Goal: Task Accomplishment & Management: Manage account settings

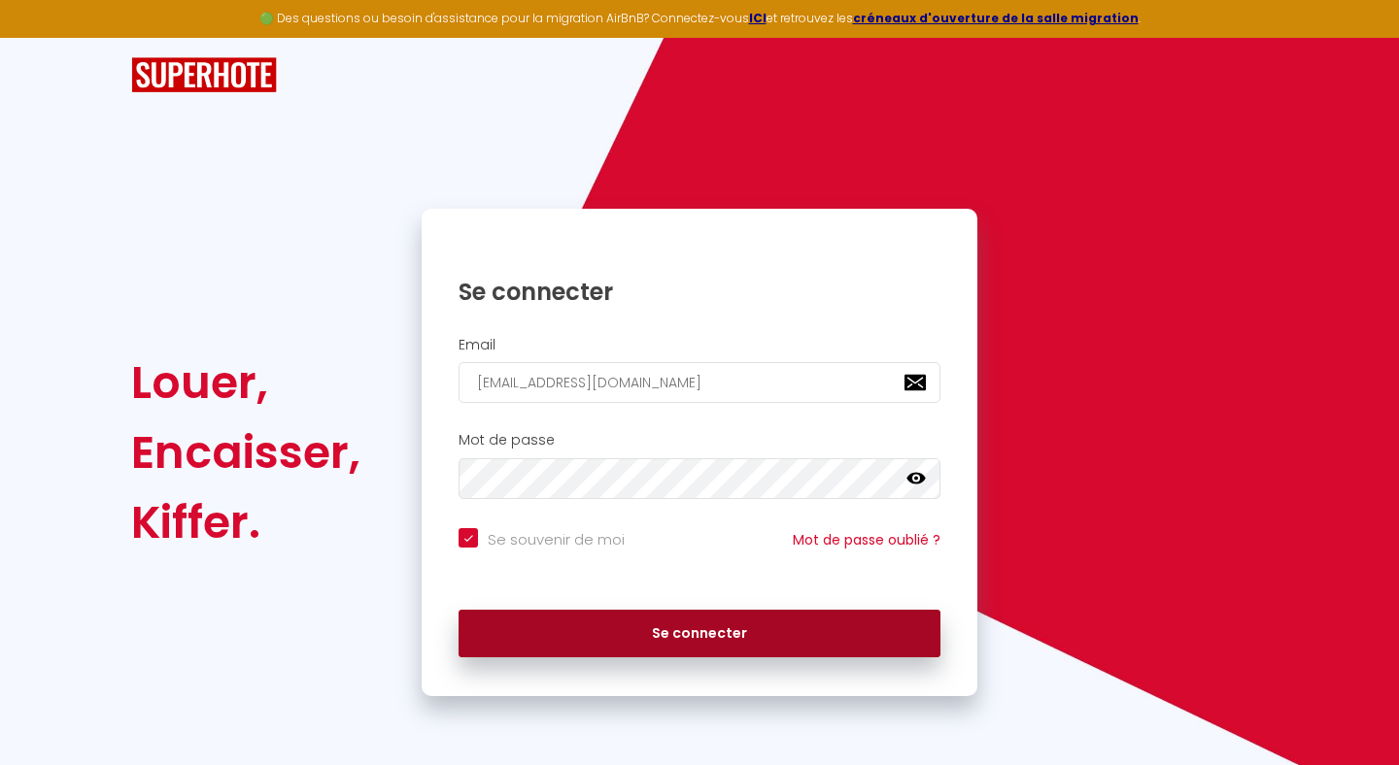
click at [694, 645] on button "Se connecter" at bounding box center [699, 634] width 482 height 49
checkbox input "true"
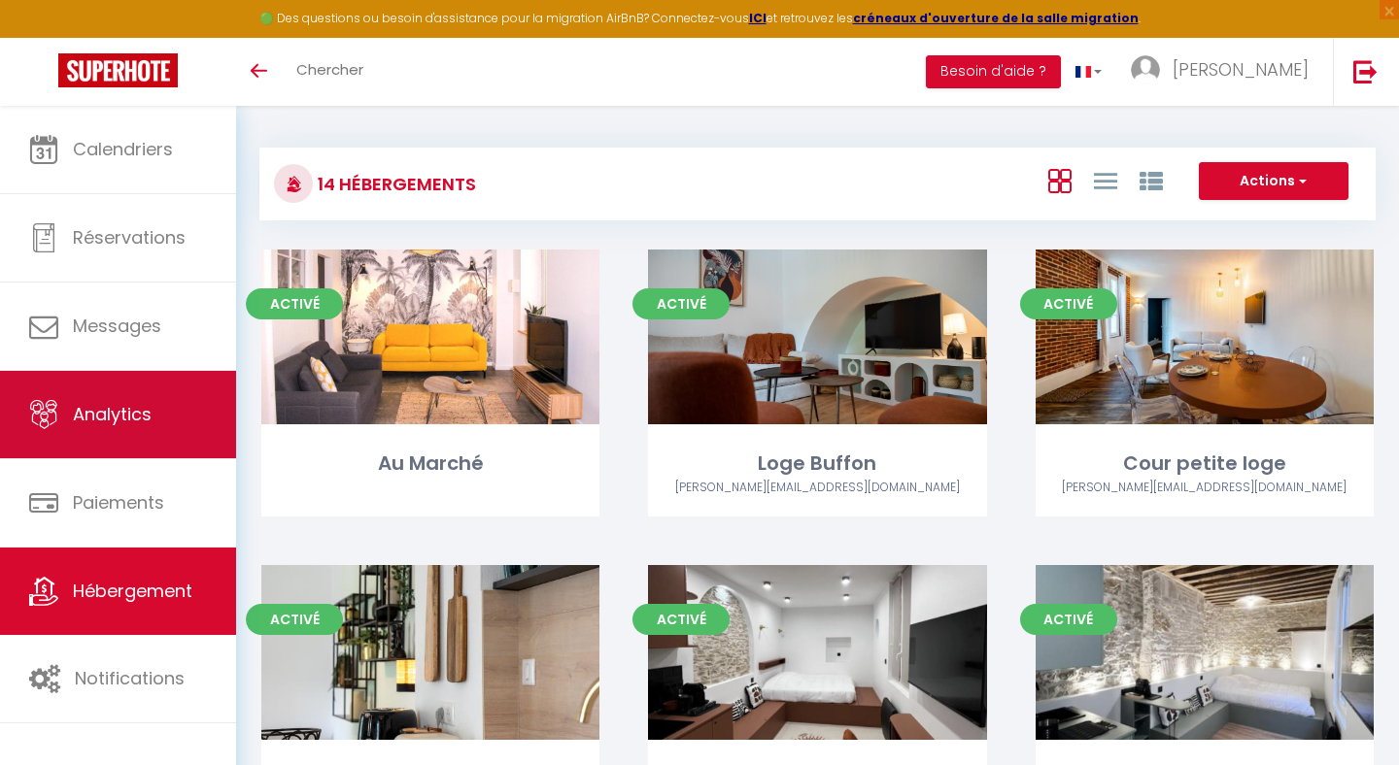
click at [115, 443] on link "Analytics" at bounding box center [118, 414] width 236 height 87
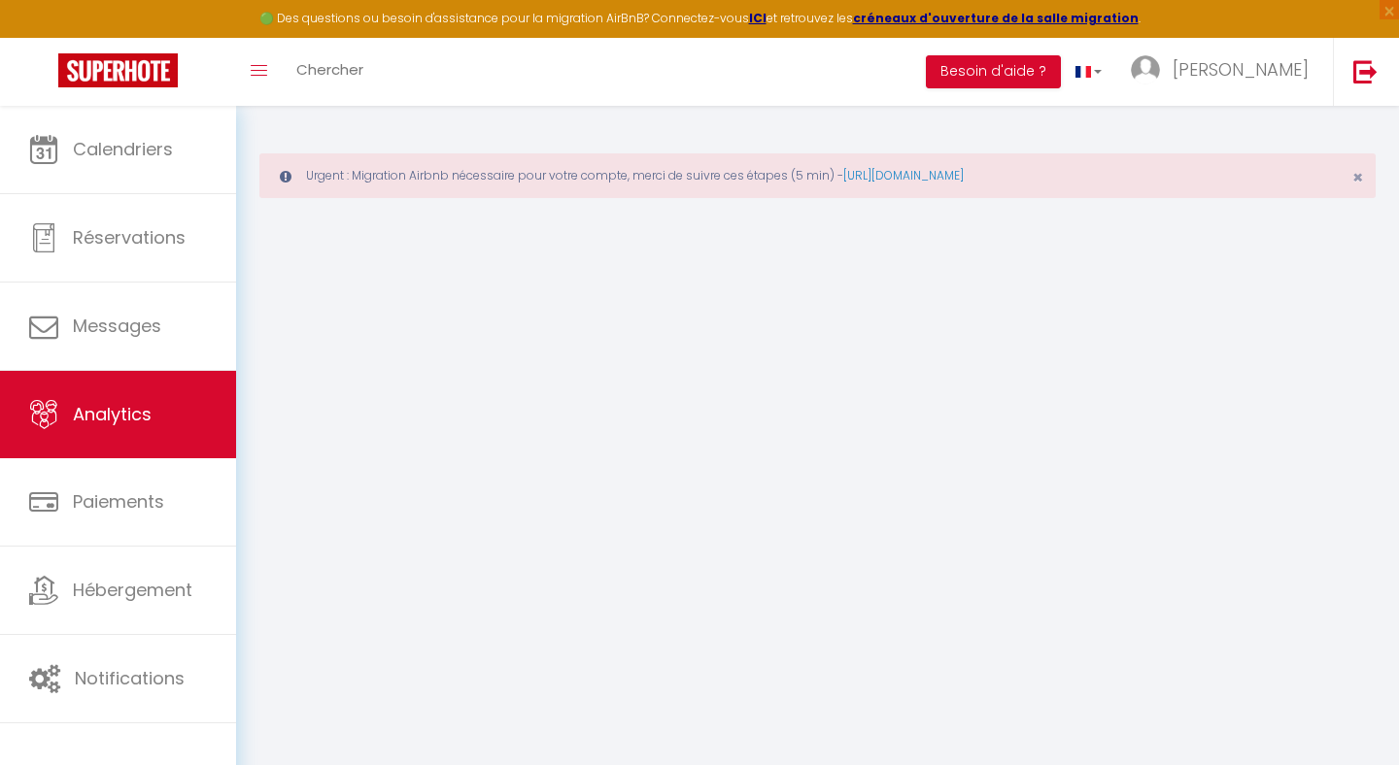
select select "2025"
select select "9"
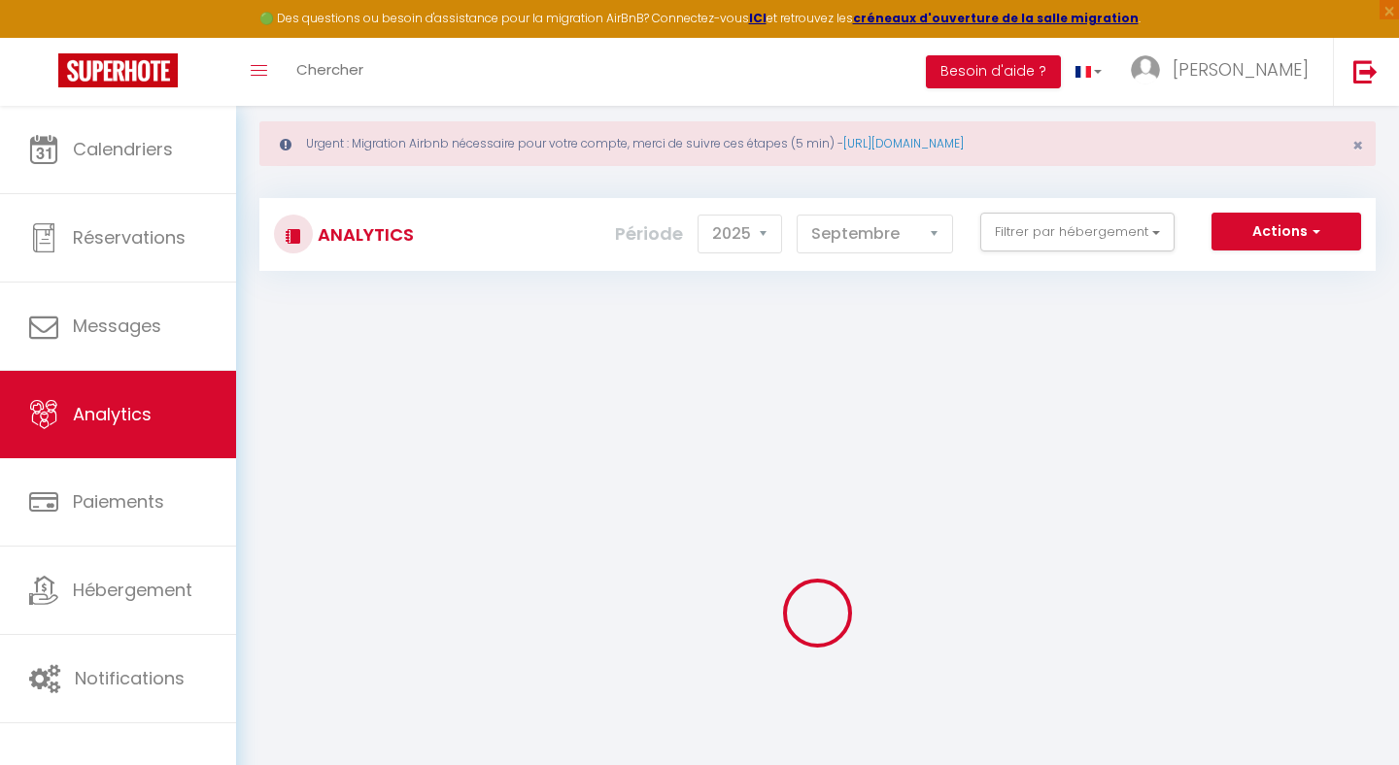
scroll to position [37, 0]
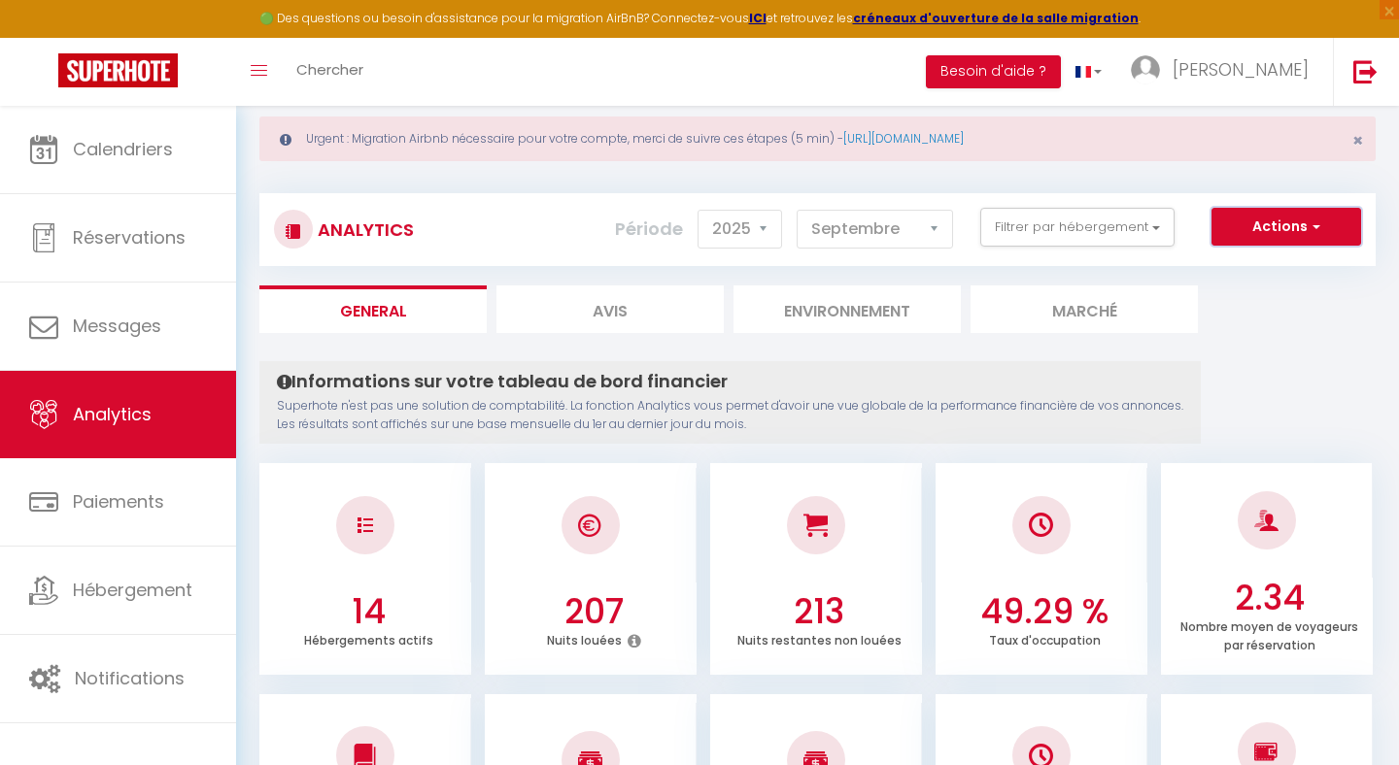
click at [1330, 232] on button "Actions" at bounding box center [1286, 227] width 150 height 39
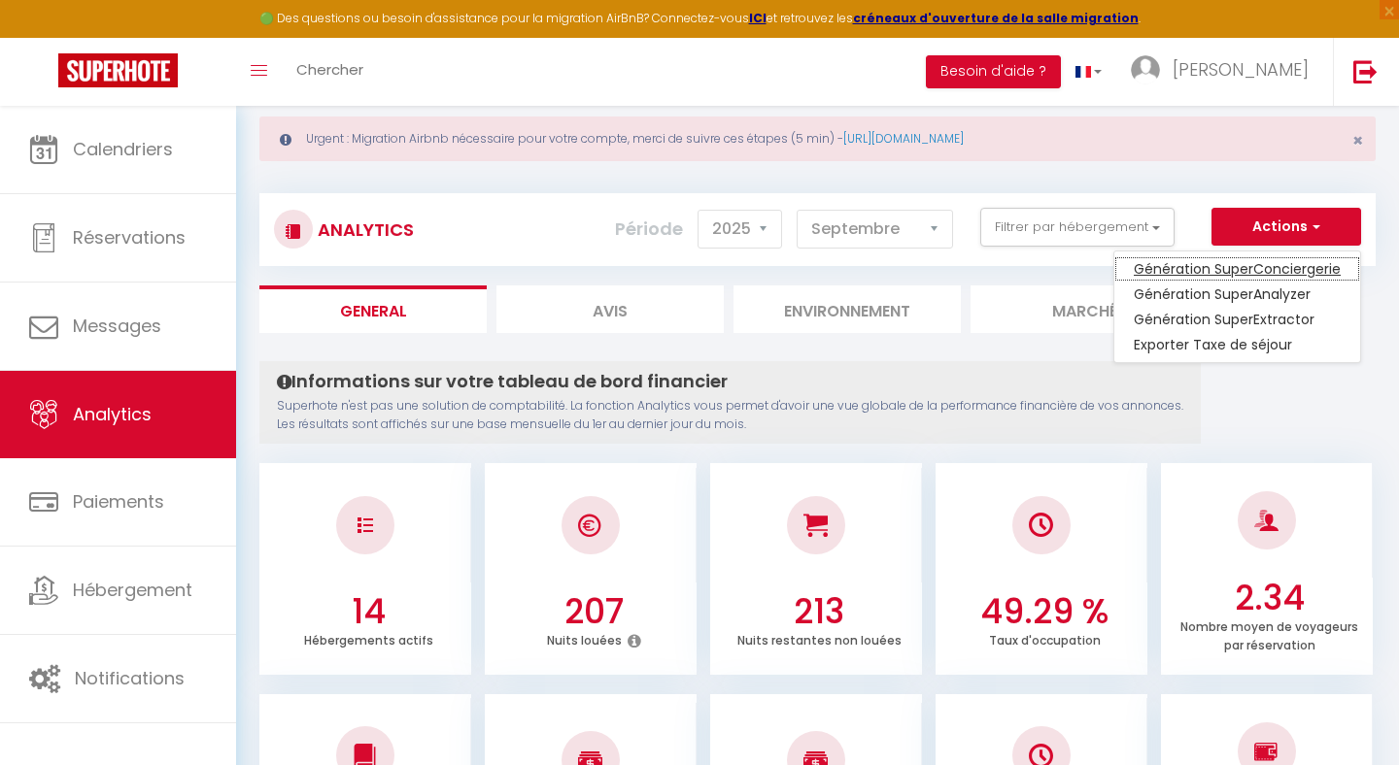
click at [1286, 273] on link "Génération SuperConciergerie" at bounding box center [1237, 268] width 246 height 25
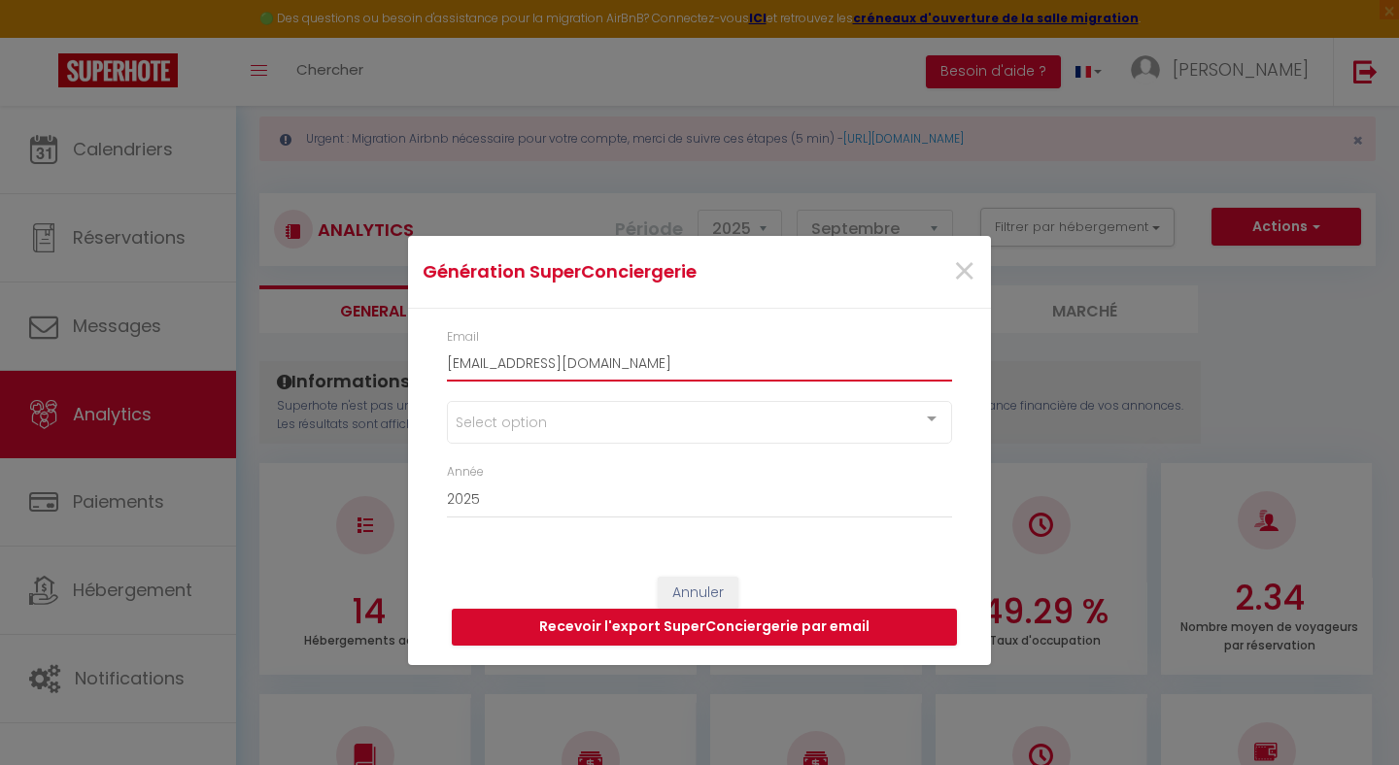
drag, startPoint x: 720, startPoint y: 366, endPoint x: 338, endPoint y: 360, distance: 381.8
click at [447, 360] on input "[EMAIL_ADDRESS][DOMAIN_NAME]" at bounding box center [699, 364] width 505 height 35
type input "issamnii.20@gmail.com"
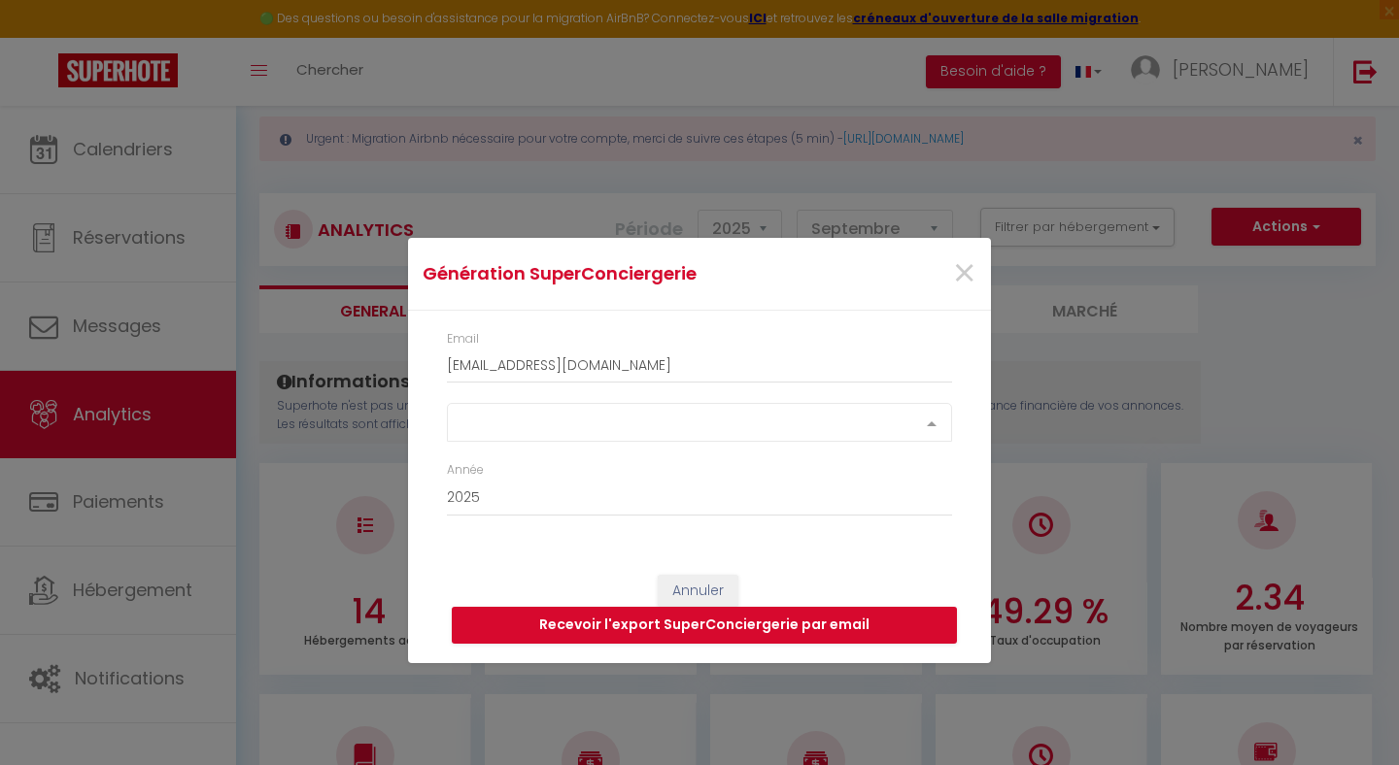
click at [552, 437] on div "Select option" at bounding box center [699, 422] width 505 height 39
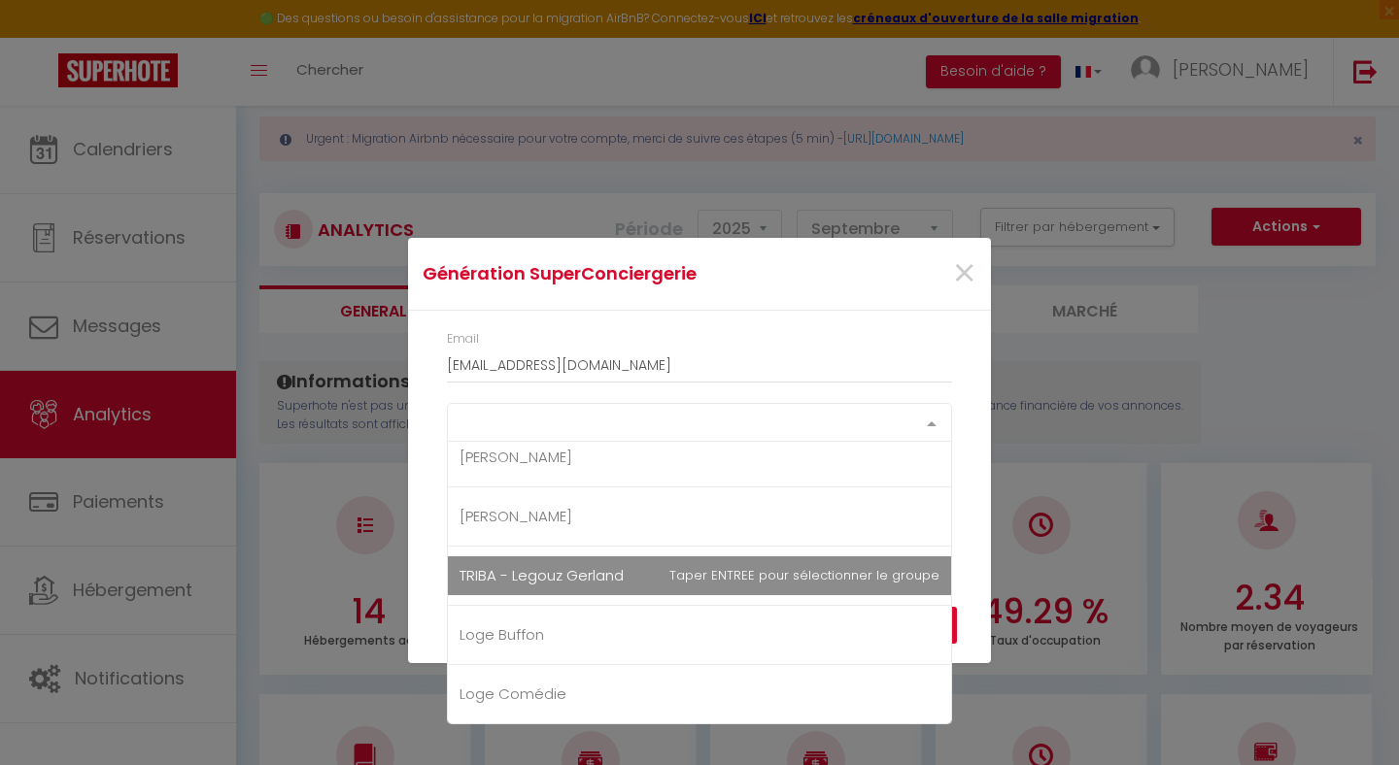
scroll to position [179, 0]
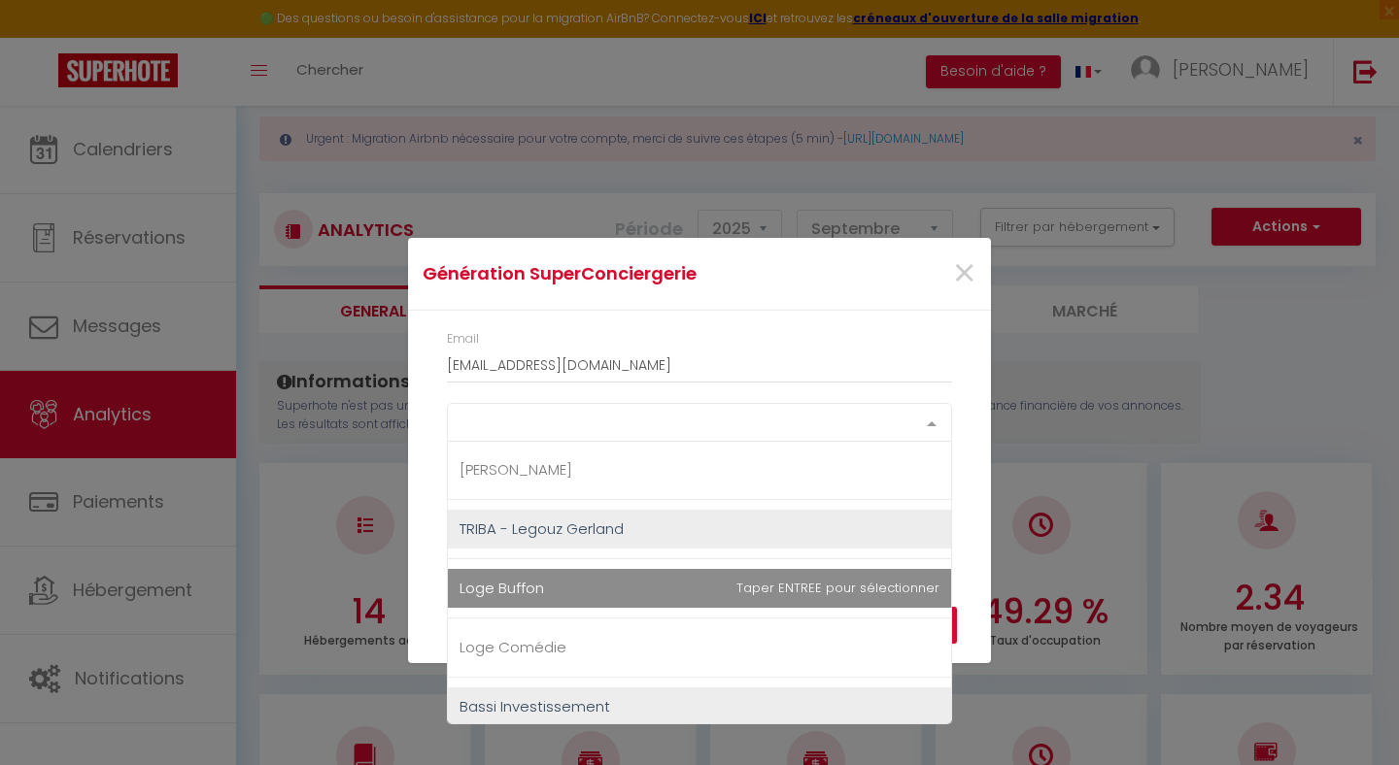
click at [585, 590] on span "Loge Buffon" at bounding box center [699, 588] width 503 height 39
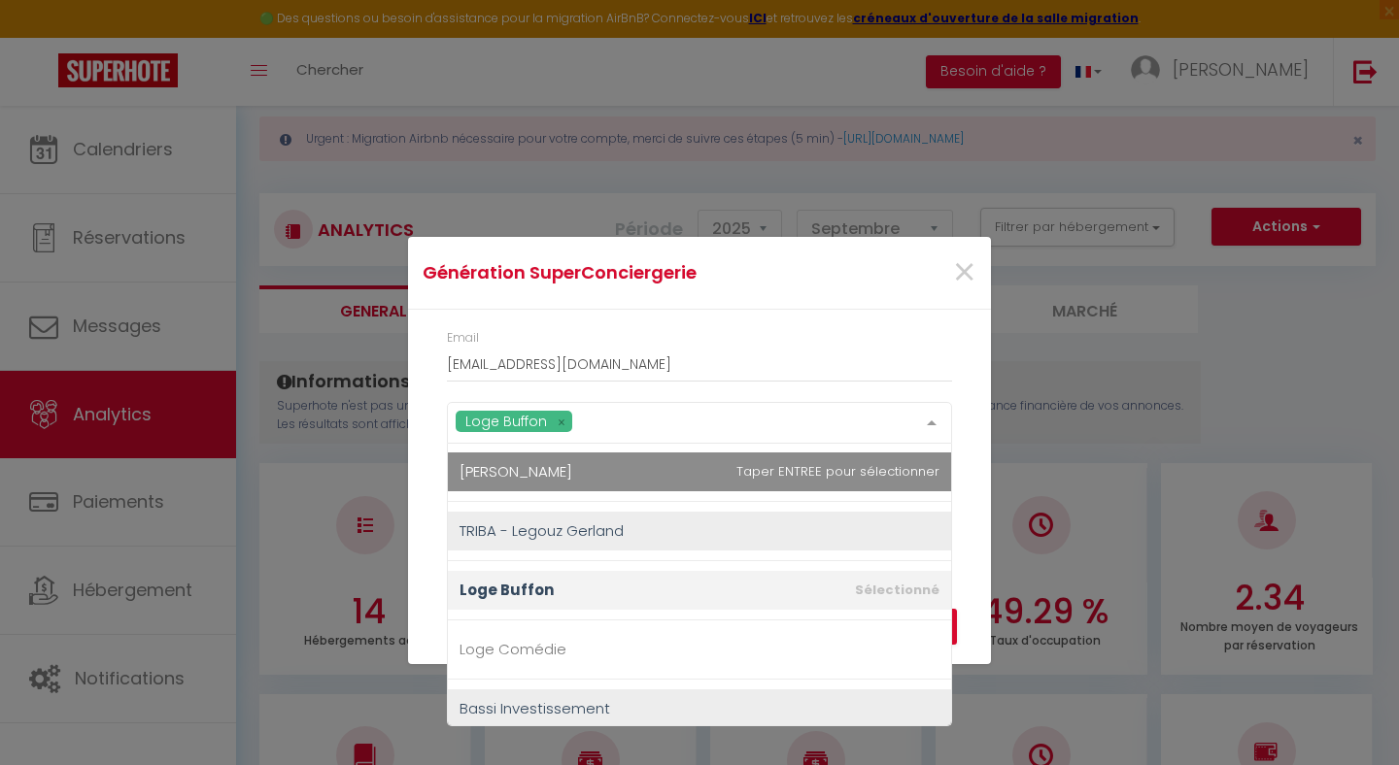
click at [976, 449] on div "Email issamnii.20@gmail.com Loge Buffon Studios du Lycée Philippe le Hardi Char…" at bounding box center [699, 434] width 583 height 248
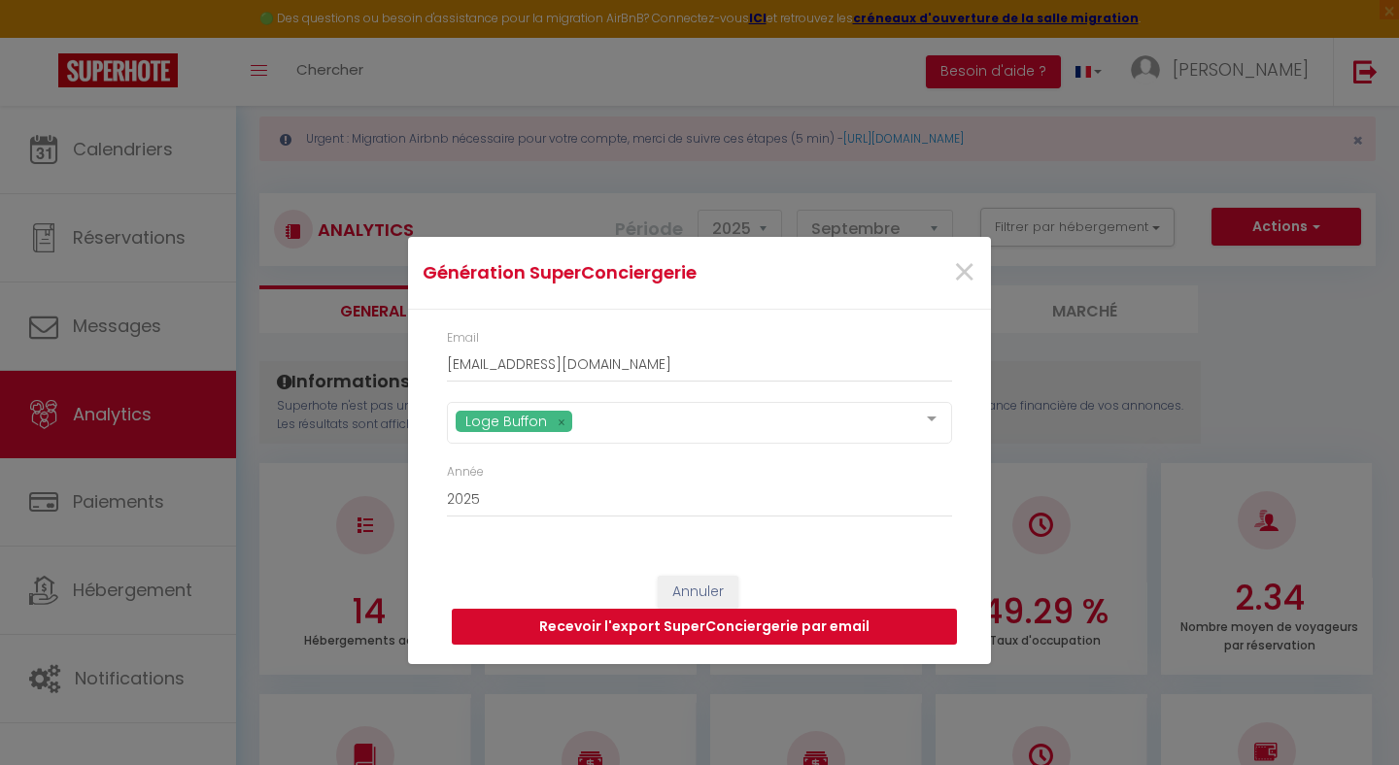
click at [709, 631] on button "Recevoir l'export SuperConciergerie par email" at bounding box center [704, 627] width 505 height 37
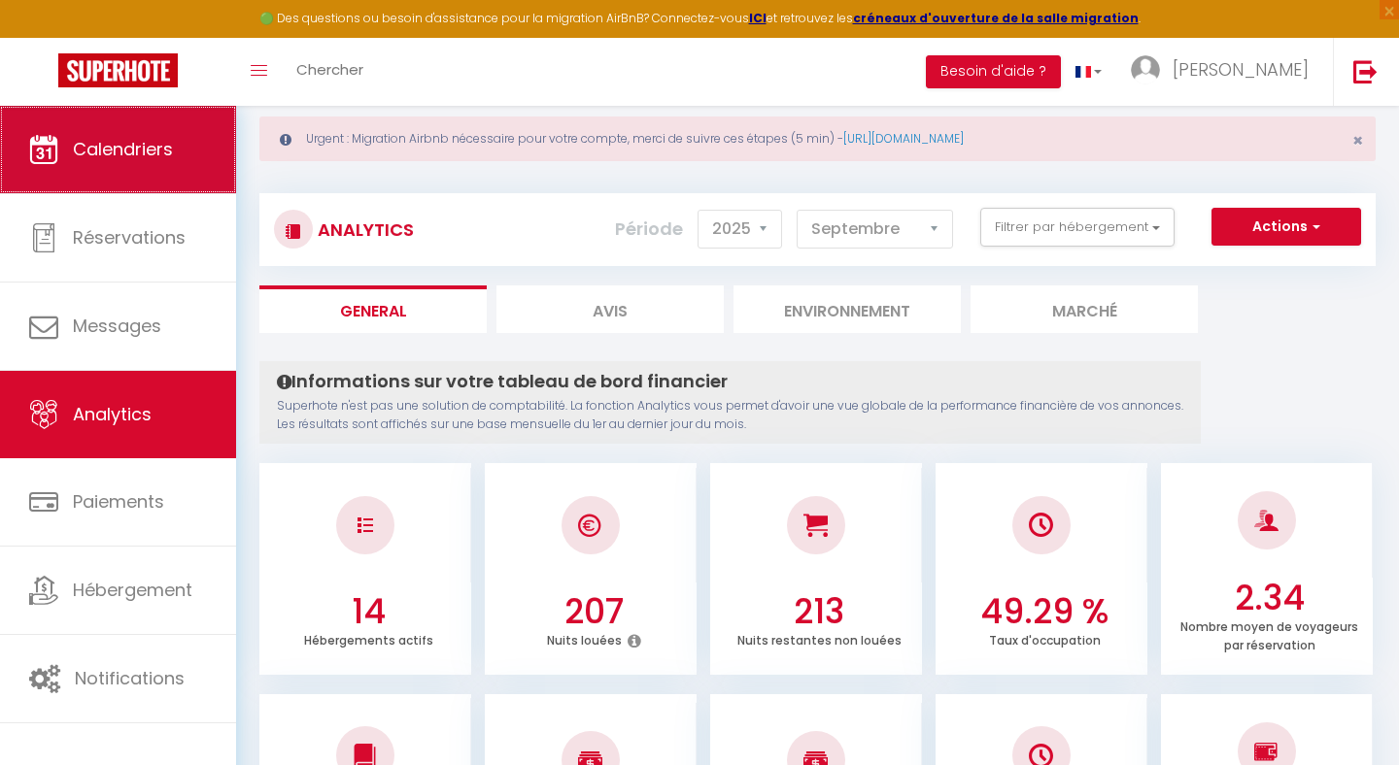
click at [146, 171] on link "Calendriers" at bounding box center [118, 149] width 236 height 87
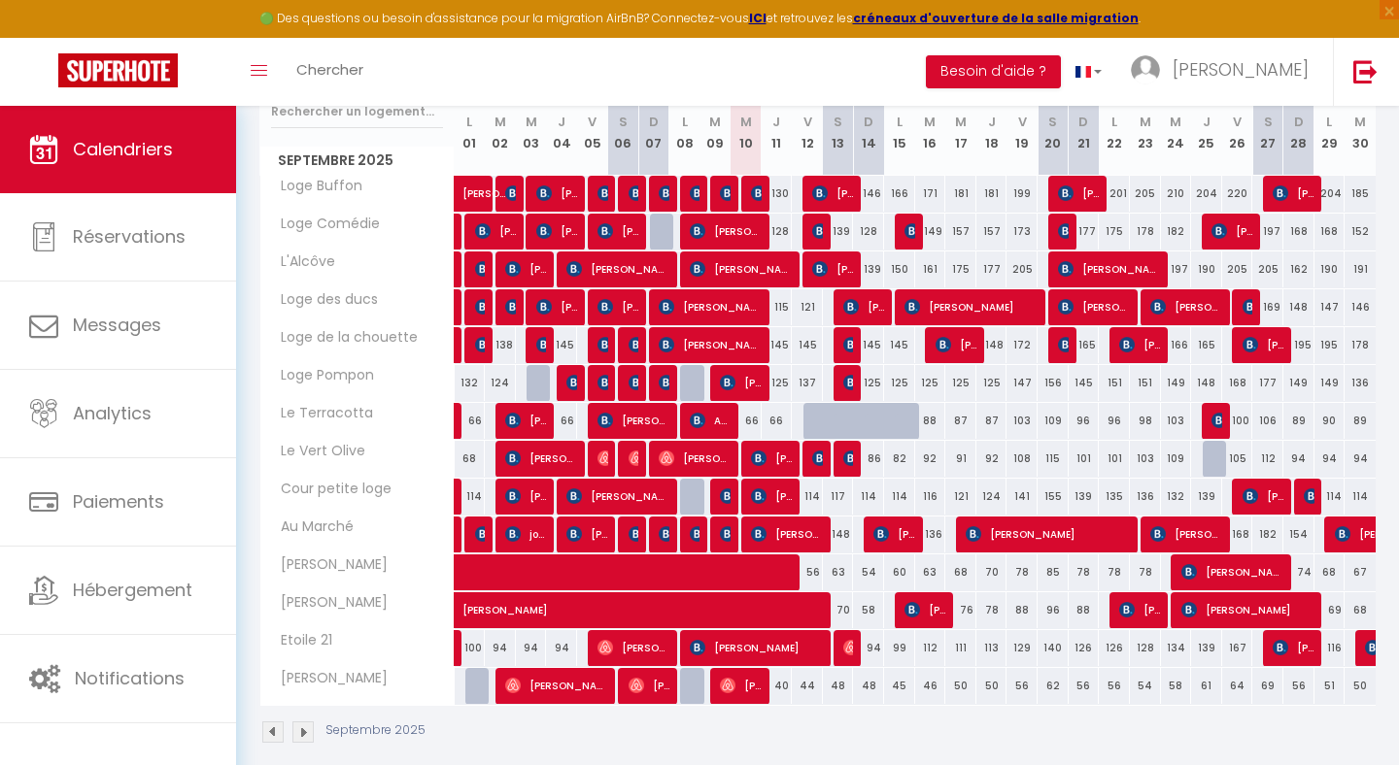
scroll to position [346, 0]
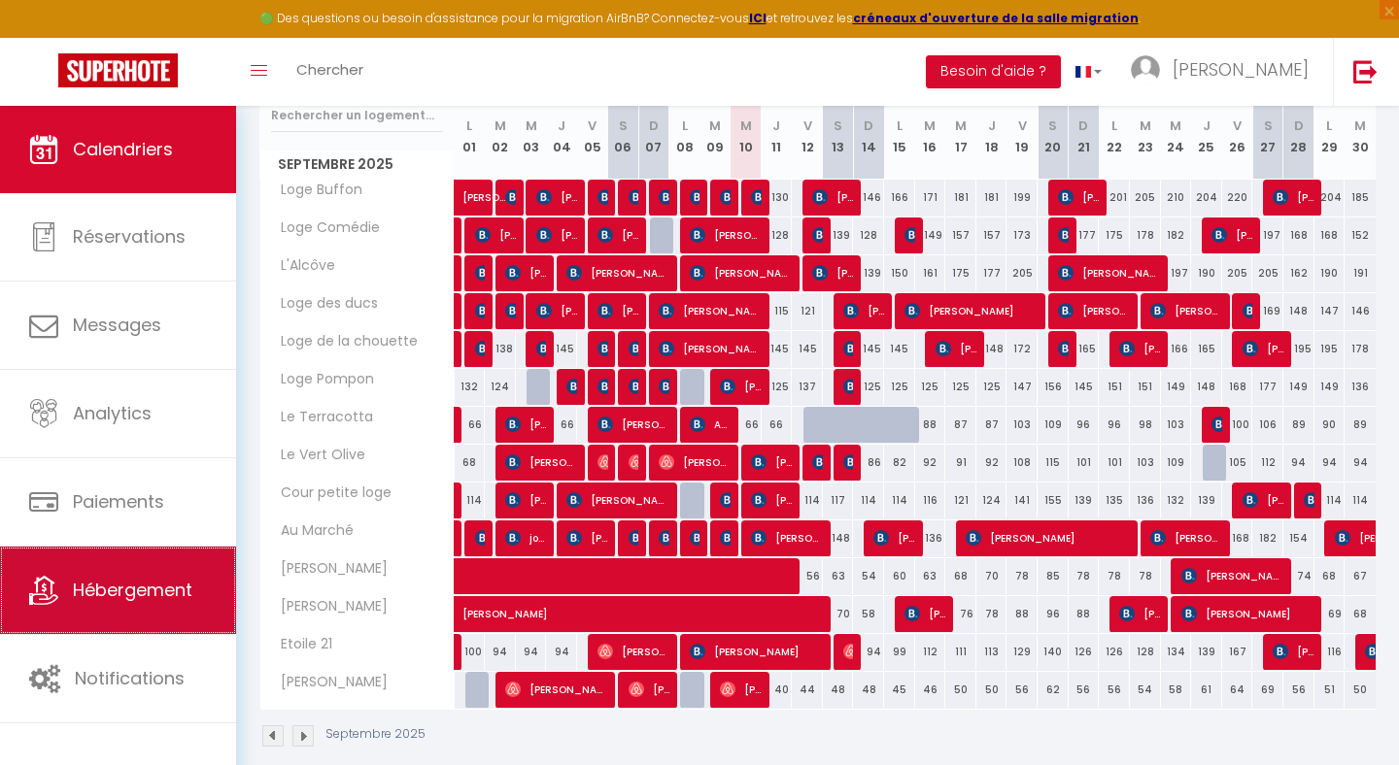
click at [171, 616] on link "Hébergement" at bounding box center [118, 590] width 236 height 87
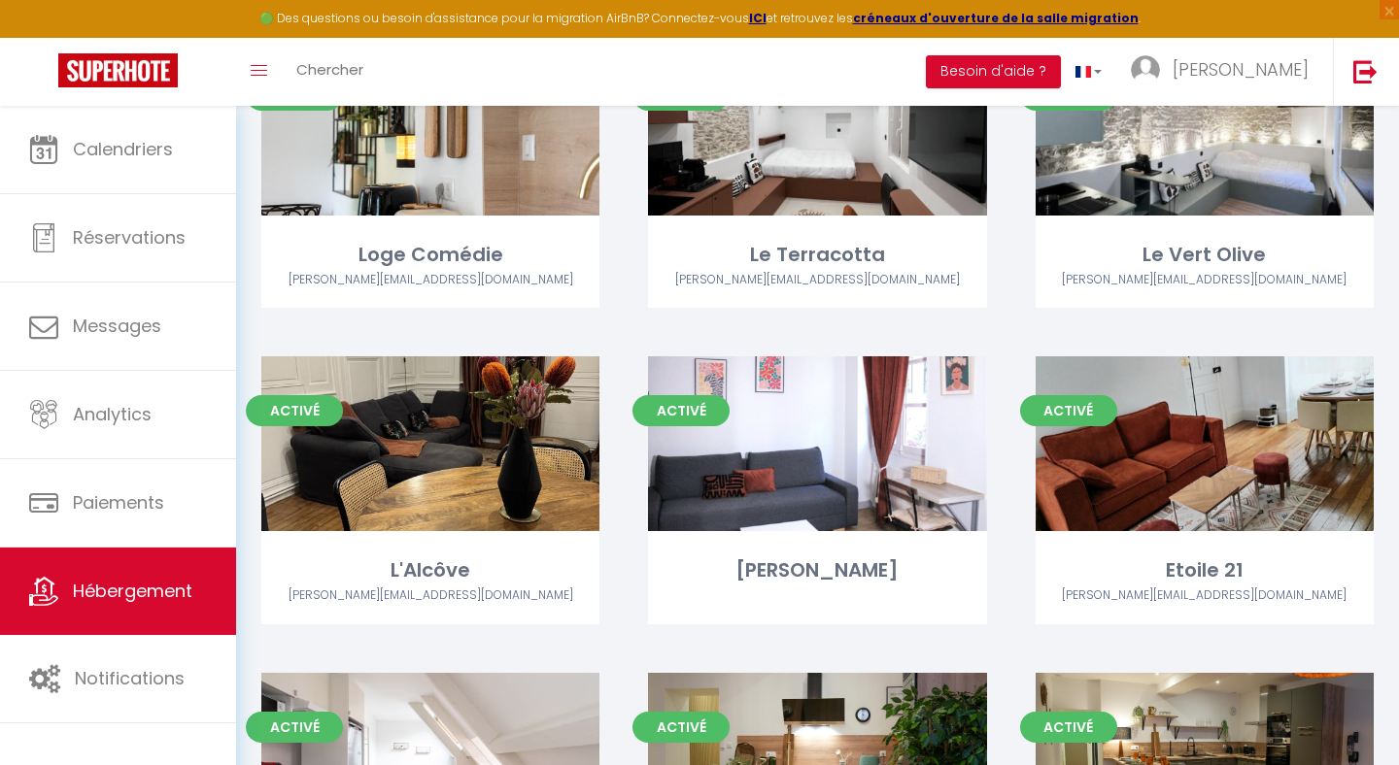
scroll to position [381, 0]
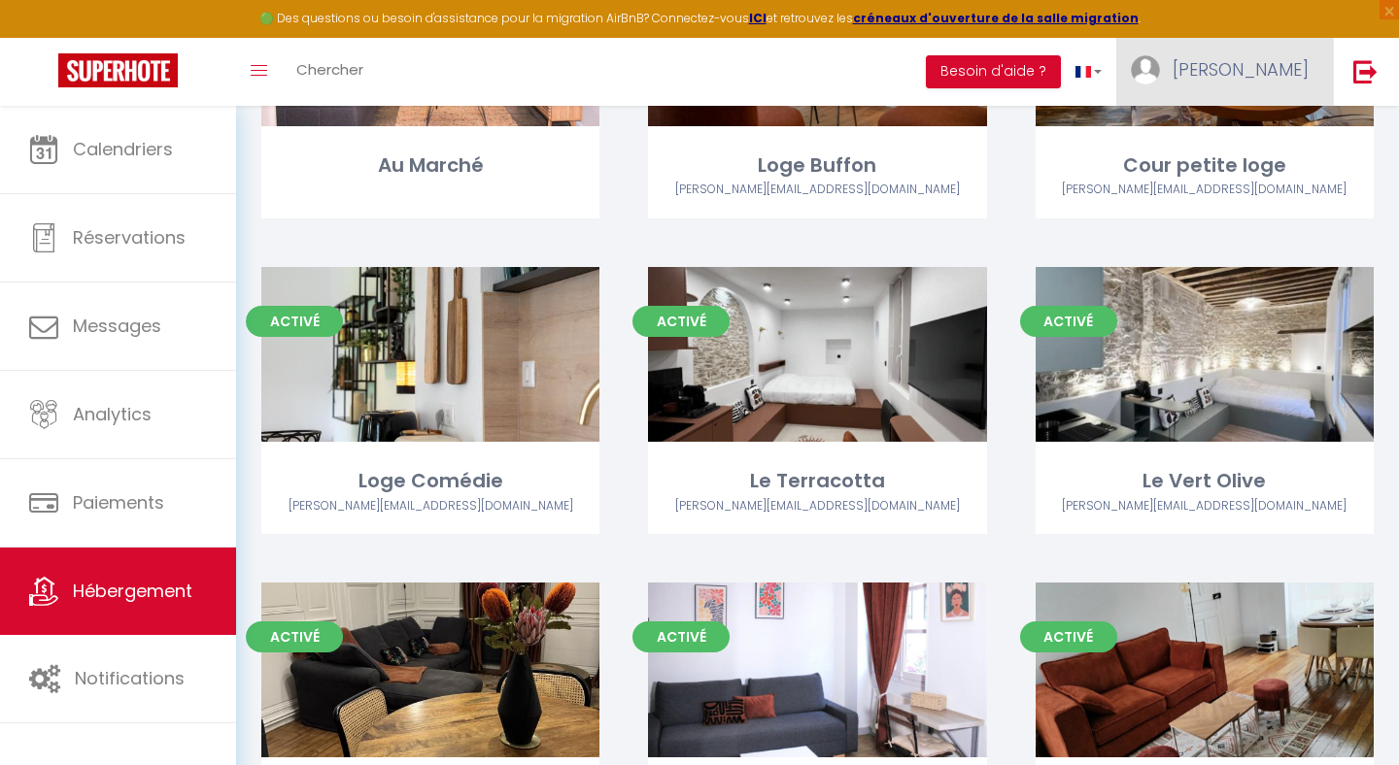
click at [1273, 78] on span "[PERSON_NAME]" at bounding box center [1240, 69] width 136 height 24
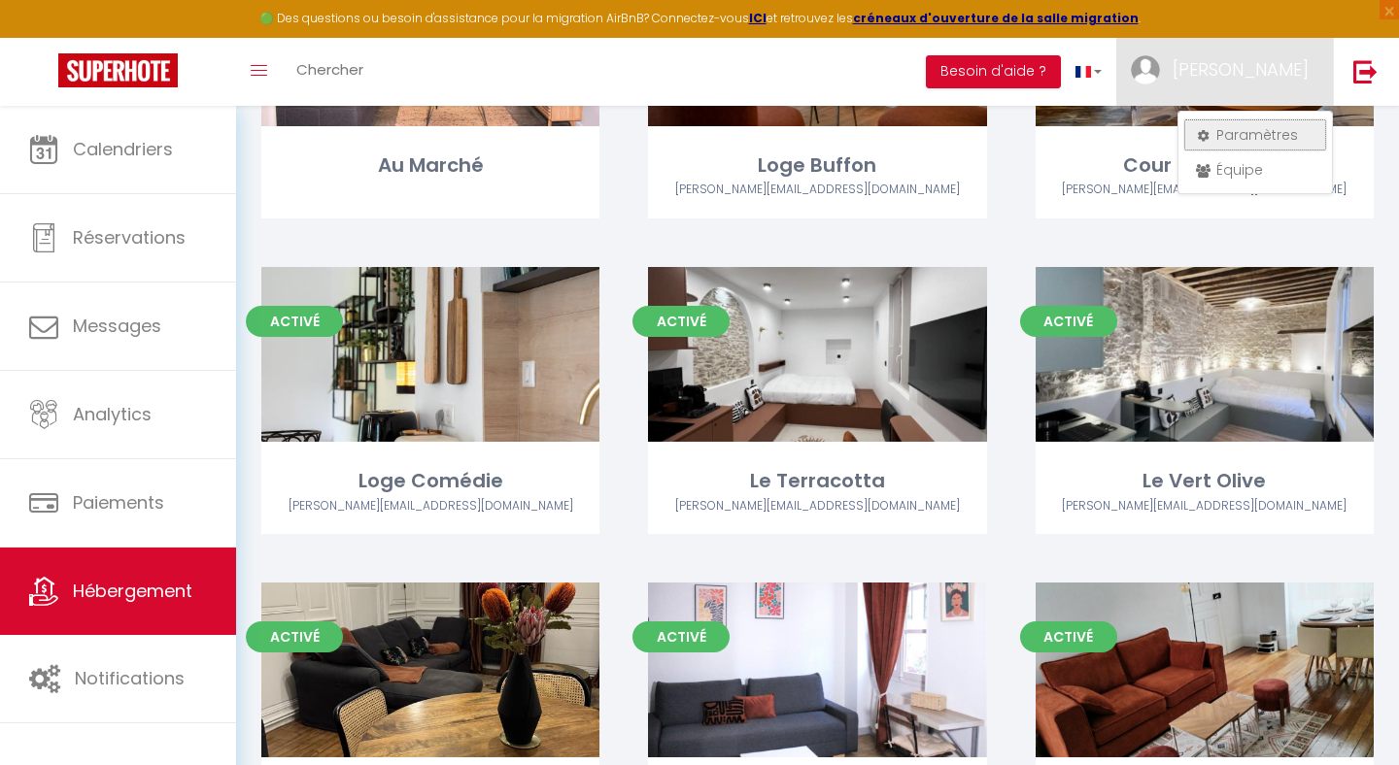
click at [1261, 134] on link "Paramètres" at bounding box center [1255, 134] width 144 height 33
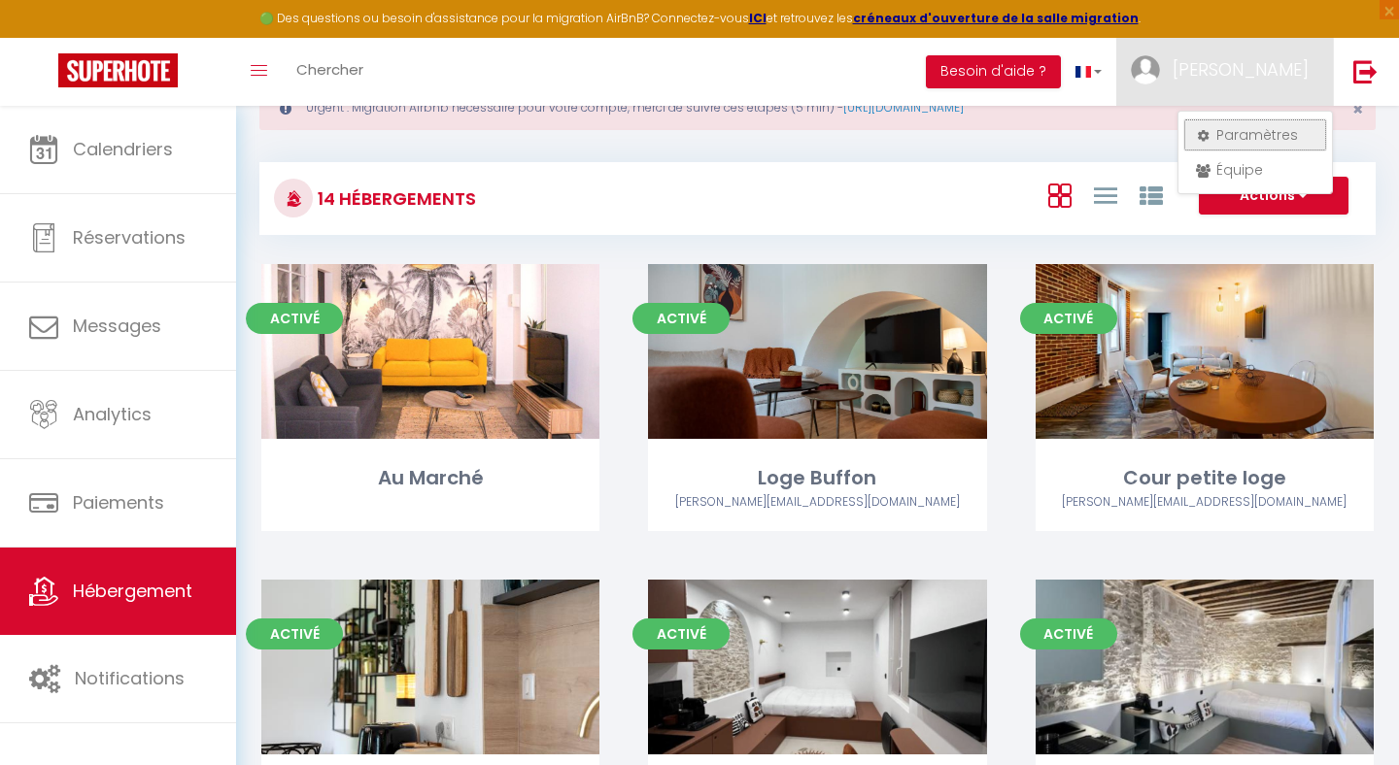
select select "28"
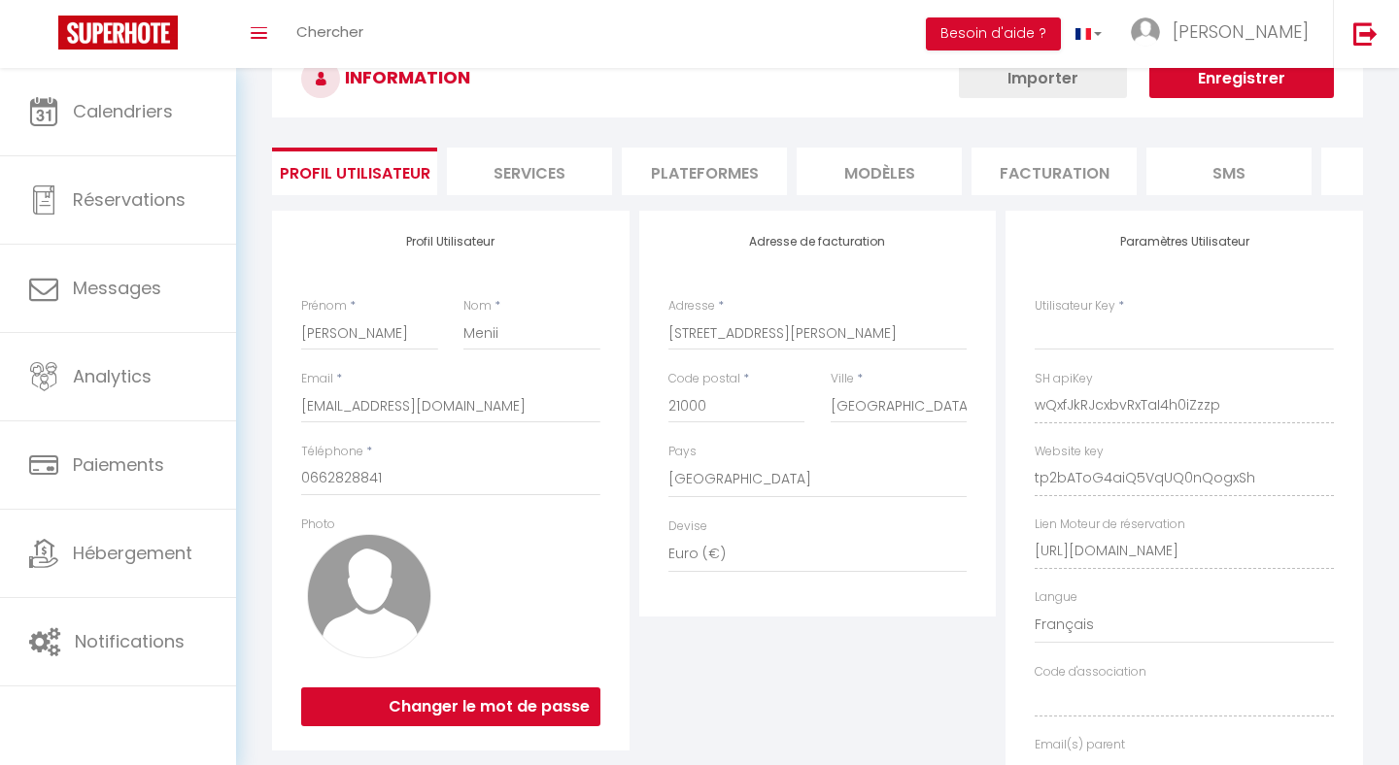
type input "wQxfJkRJcxbvRxTaI4h0iZzzp"
type input "tp2bAToG4aiQ5VqUQ0nQogxSh"
type input "https://app.superhote.com/#/get-available-rentals/tp2bAToG4aiQ5VqUQ0nQogxSh"
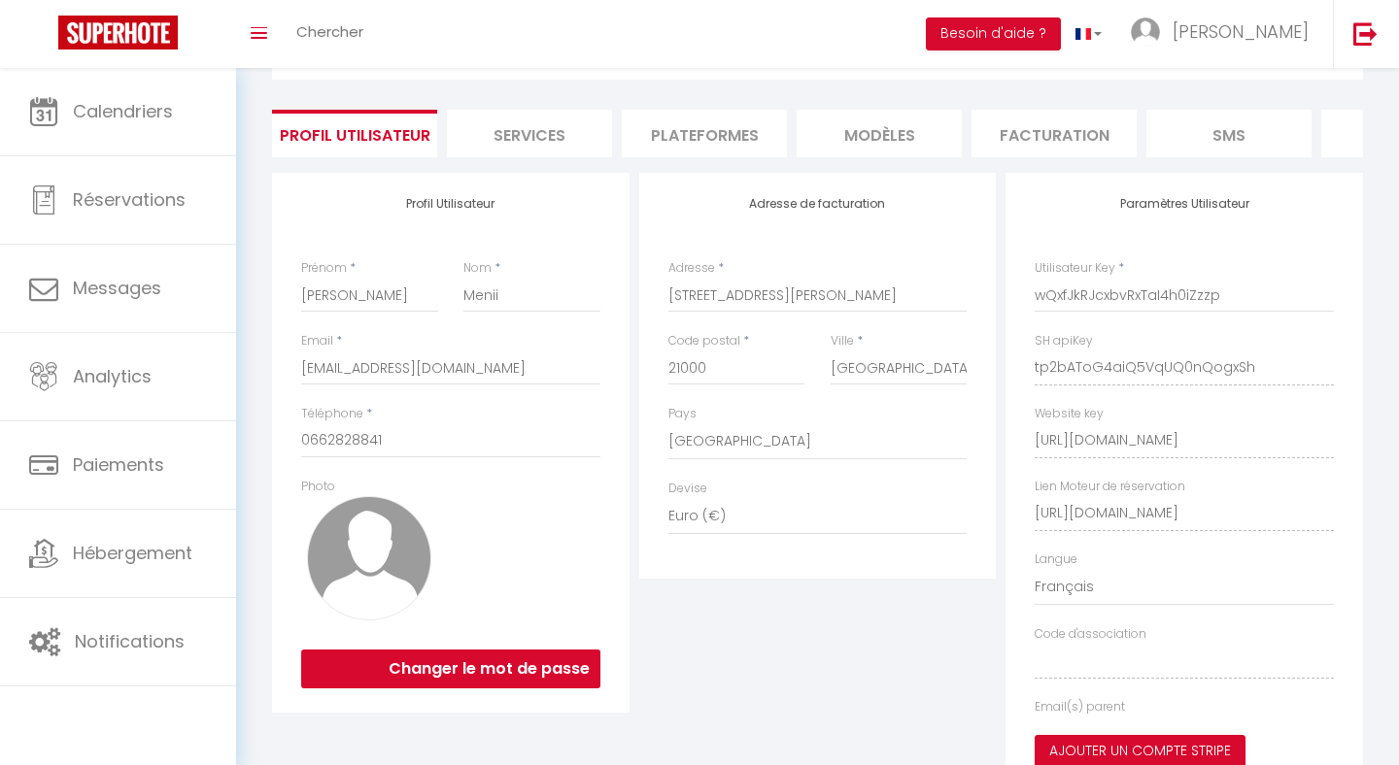
select select "fr"
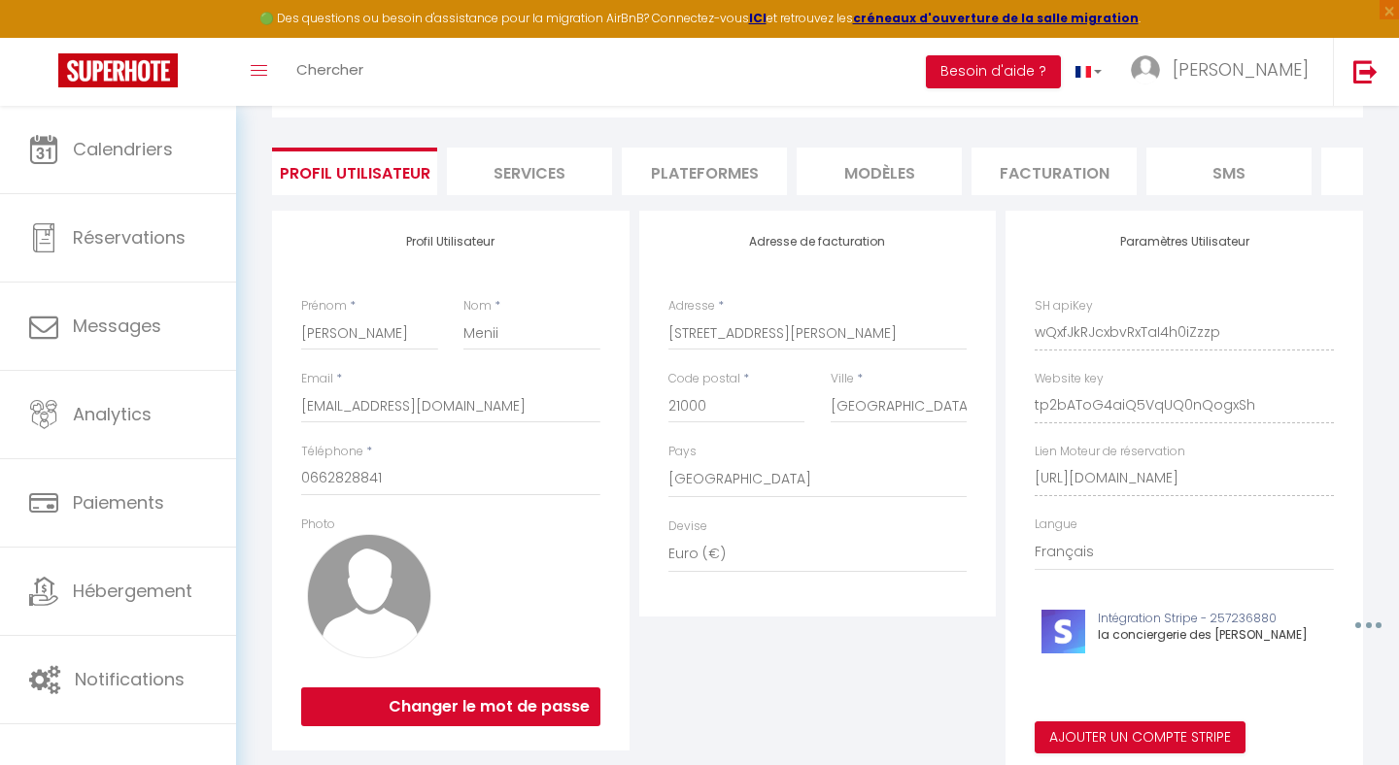
click at [709, 163] on li "Plateformes" at bounding box center [704, 172] width 165 height 48
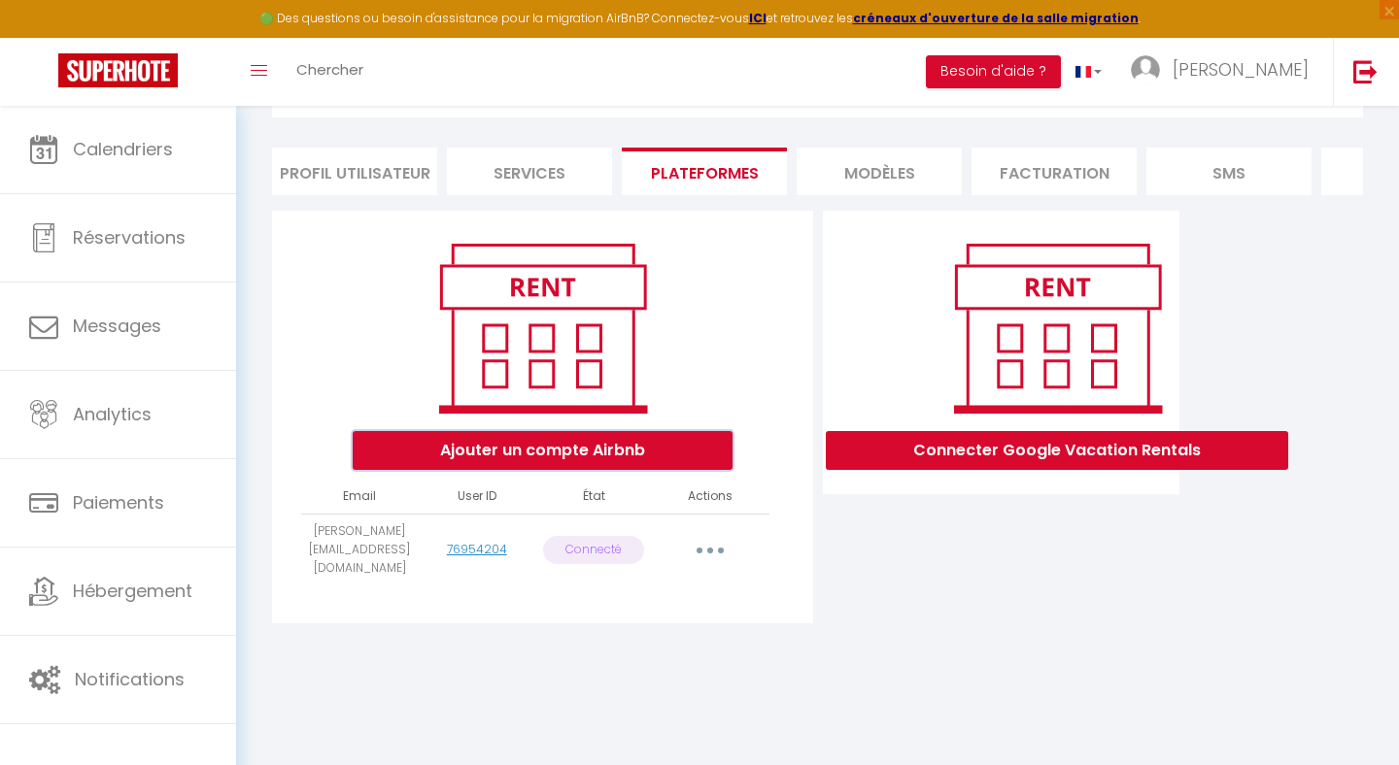
click at [682, 451] on button "Ajouter un compte Airbnb" at bounding box center [543, 450] width 380 height 39
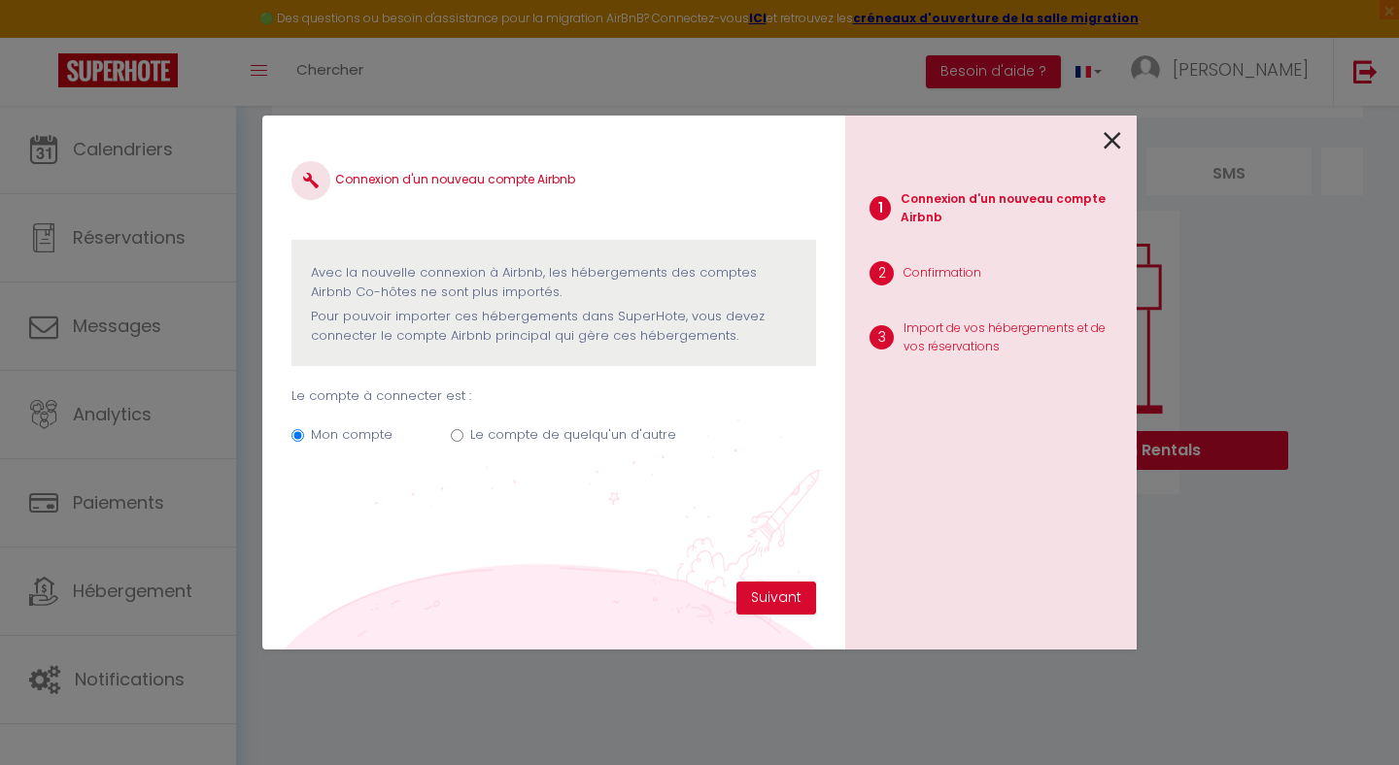
click at [460, 441] on input "Le compte de quelqu'un d'autre" at bounding box center [457, 435] width 13 height 13
radio input "true"
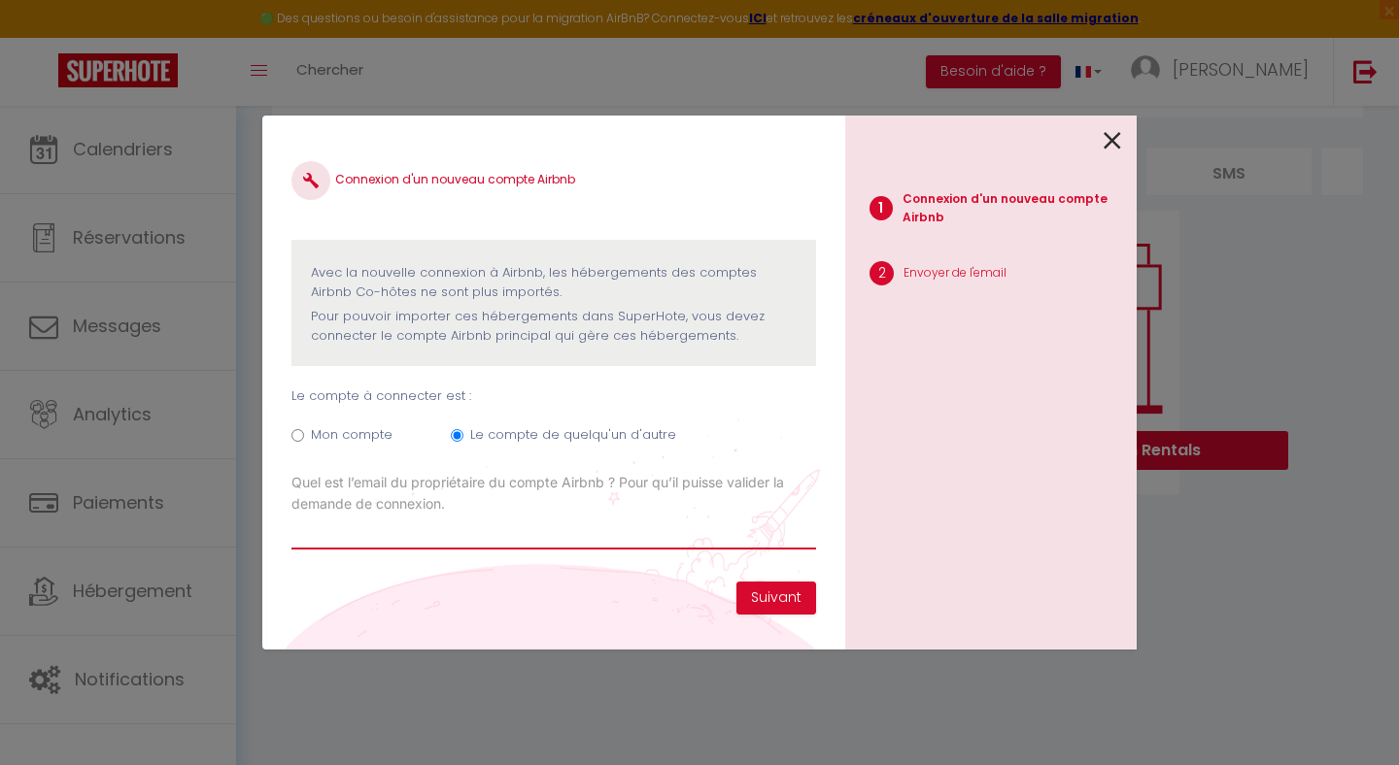
click at [563, 528] on input "Email connexion Airbnb" at bounding box center [553, 532] width 524 height 35
click at [1109, 143] on icon at bounding box center [1111, 140] width 17 height 29
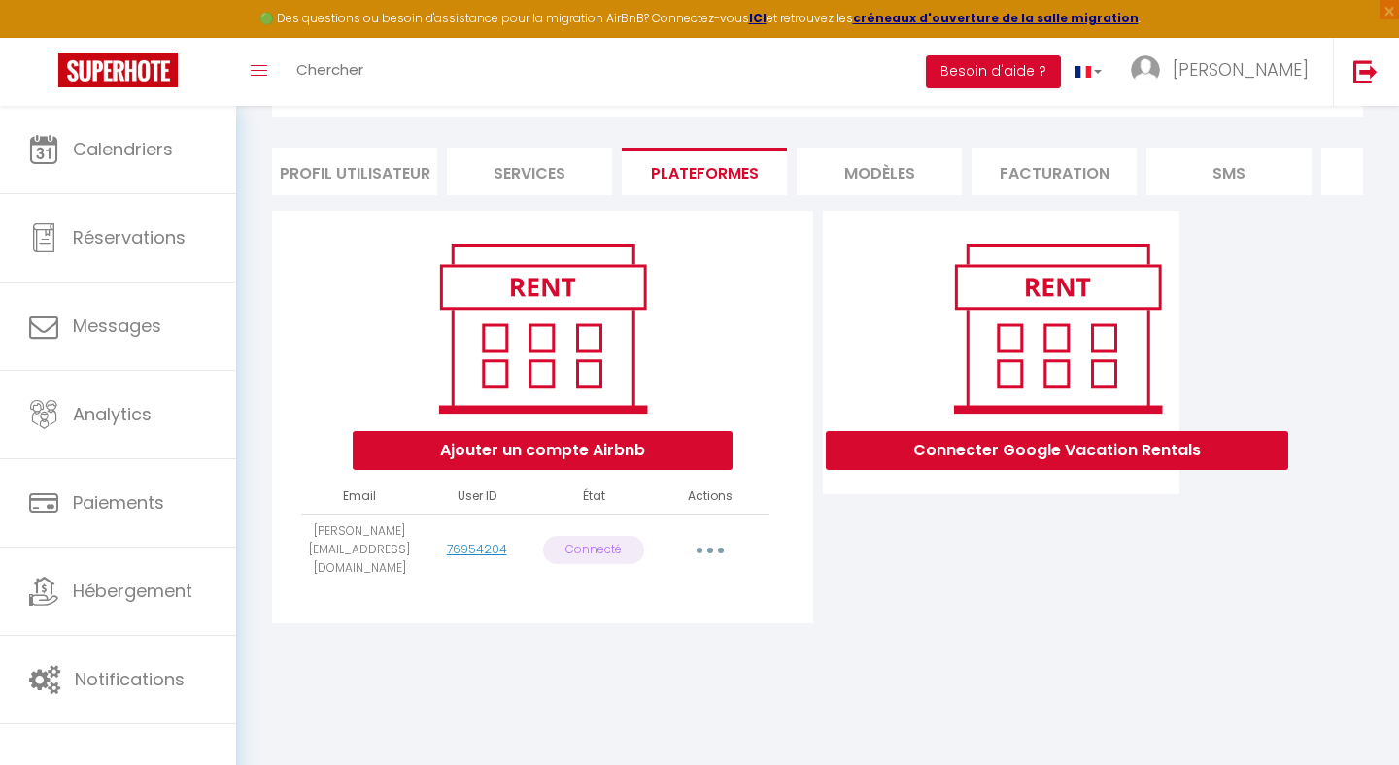
click at [707, 543] on button "button" at bounding box center [710, 549] width 54 height 31
click at [688, 440] on button "Ajouter un compte Airbnb" at bounding box center [543, 450] width 380 height 39
radio input "true"
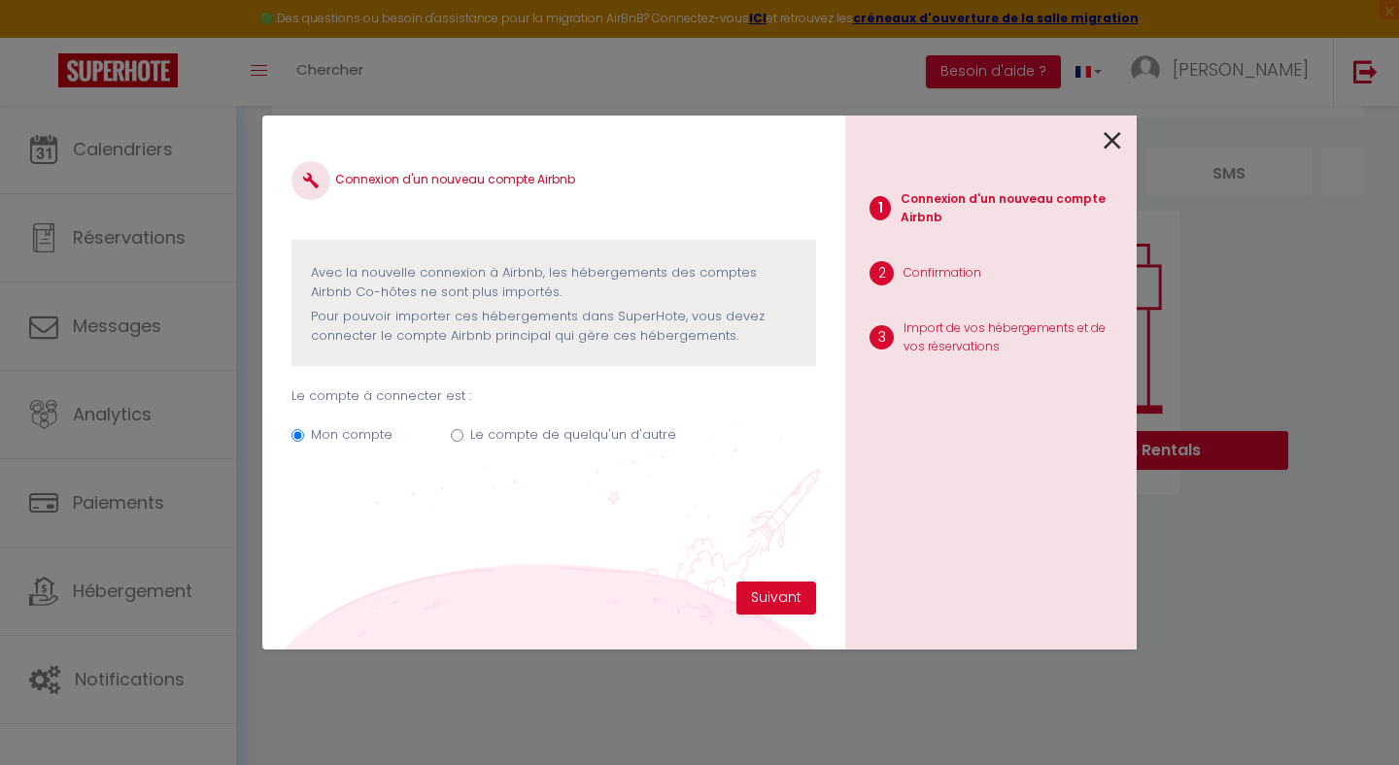
click at [590, 430] on label "Le compte de quelqu'un d'autre" at bounding box center [573, 434] width 206 height 19
click at [463, 430] on input "Le compte de quelqu'un d'autre" at bounding box center [457, 435] width 13 height 13
radio input "true"
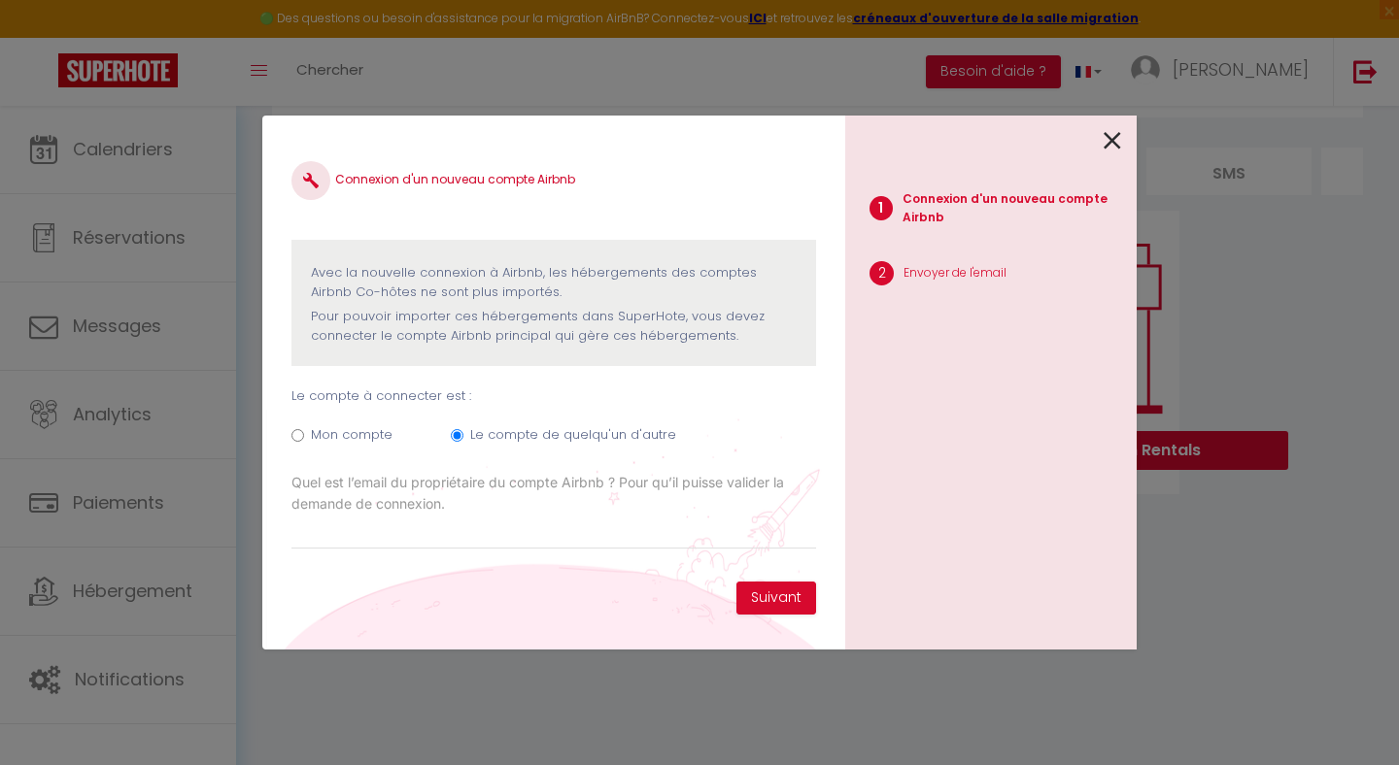
click at [1116, 140] on icon at bounding box center [1111, 140] width 17 height 29
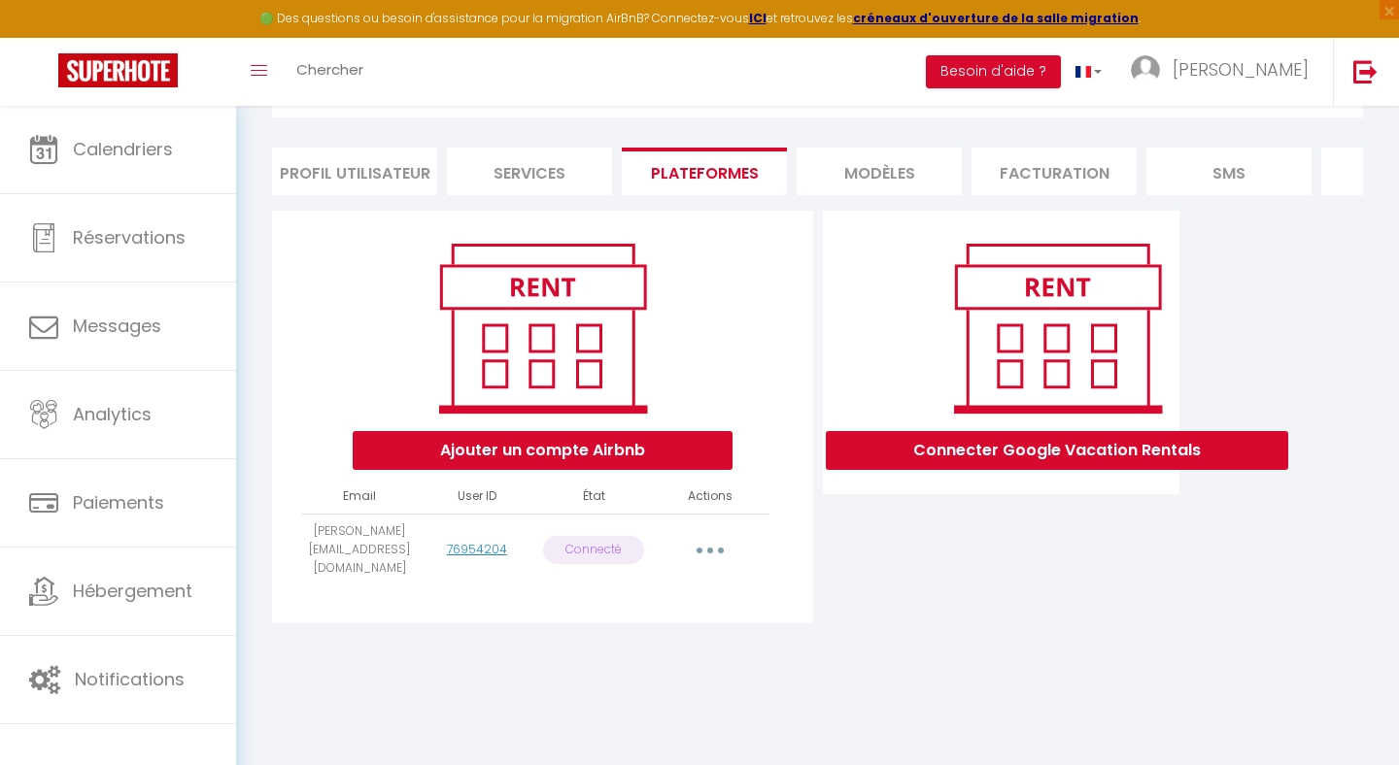
click at [725, 544] on button "button" at bounding box center [710, 549] width 54 height 31
click at [708, 463] on button "Ajouter un compte Airbnb" at bounding box center [543, 450] width 380 height 39
radio input "true"
radio input "false"
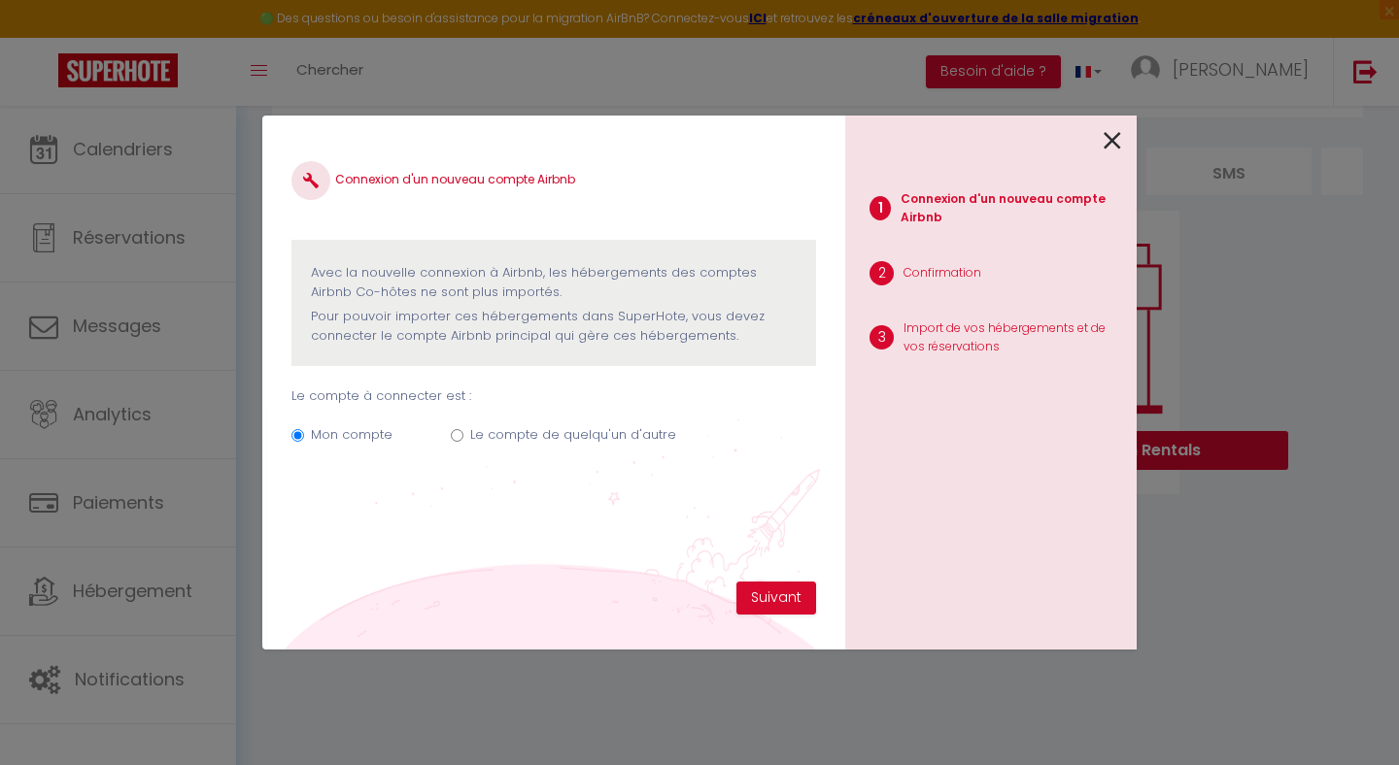
click at [1126, 150] on div "1 Connexion d'un nouveau compte Airbnb 2 Confirmation 3 Import de vos hébergeme…" at bounding box center [990, 383] width 291 height 534
click at [1109, 149] on icon at bounding box center [1111, 140] width 17 height 29
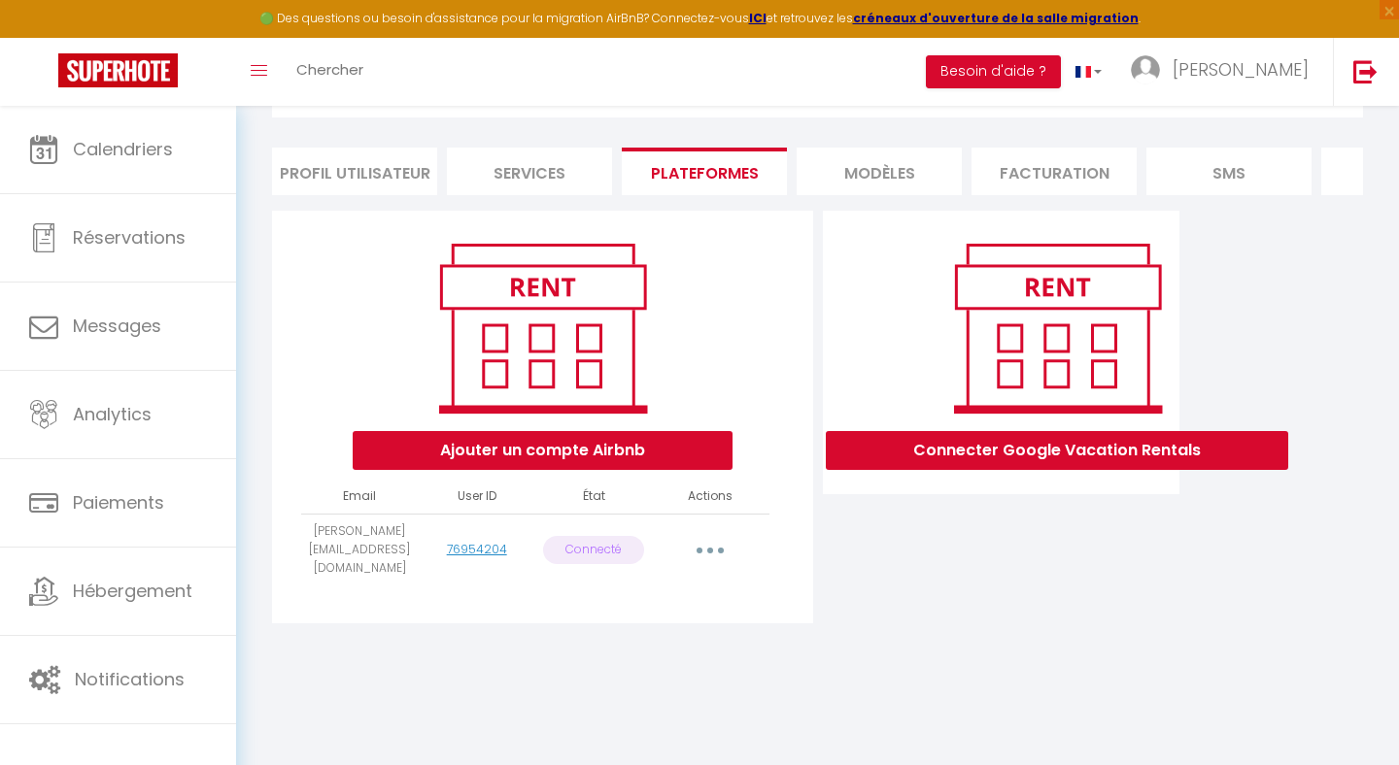
scroll to position [103, 0]
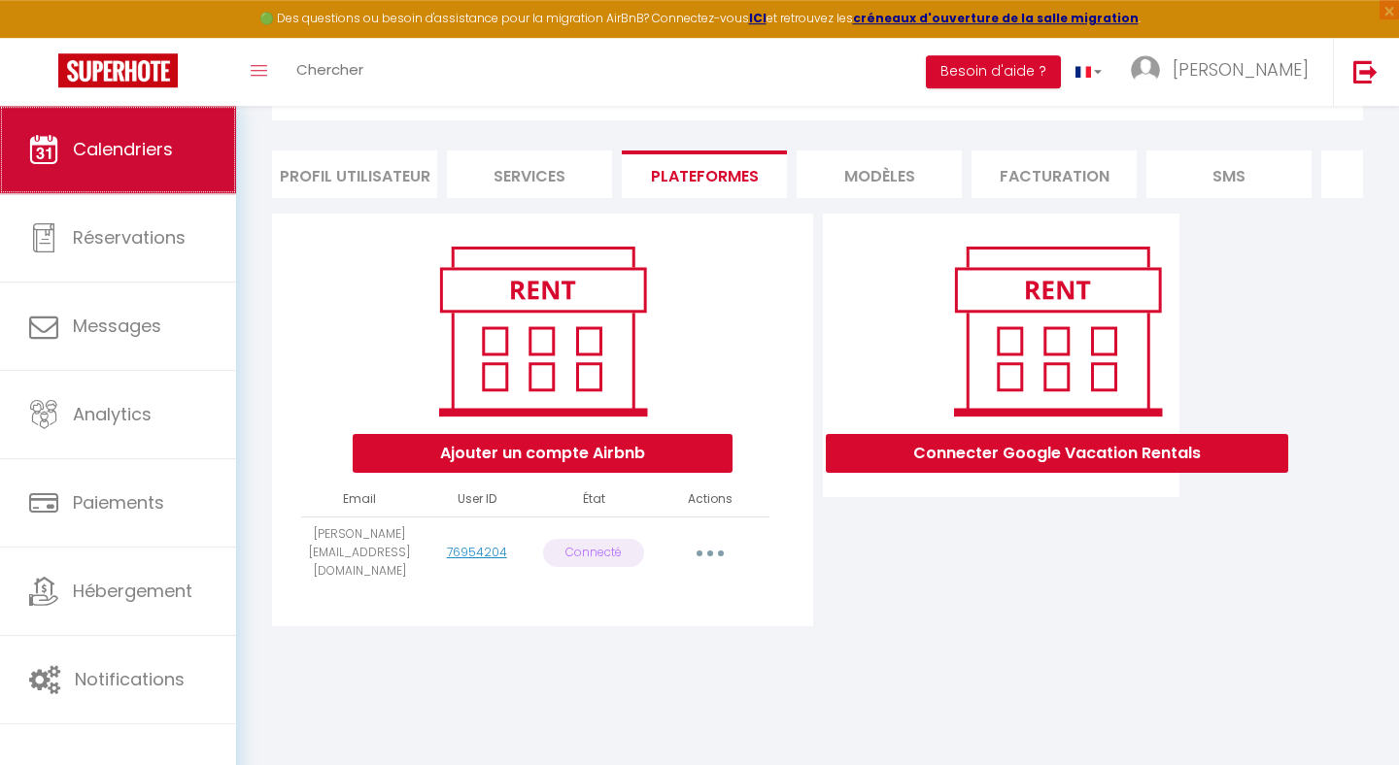
click at [188, 145] on link "Calendriers" at bounding box center [118, 149] width 236 height 87
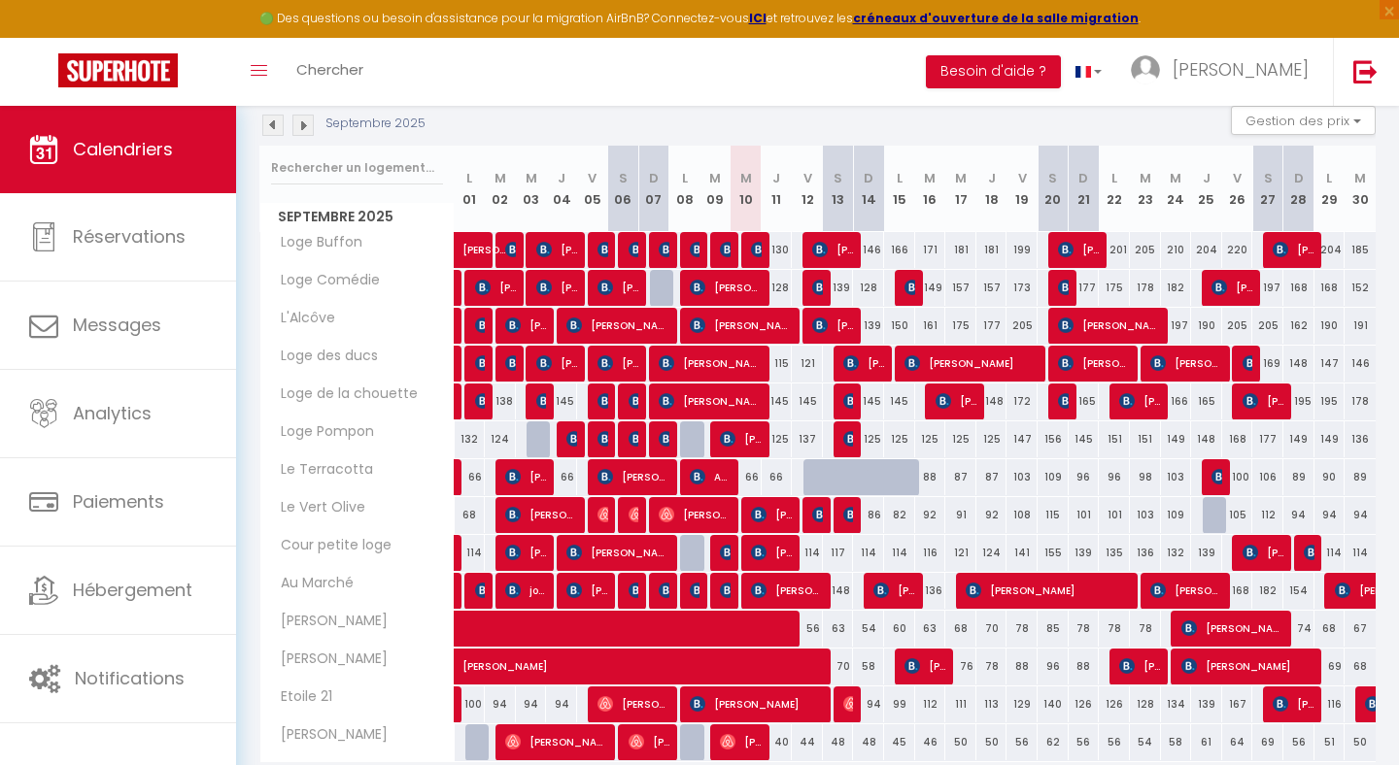
scroll to position [359, 0]
